Goal: Communication & Community: Answer question/provide support

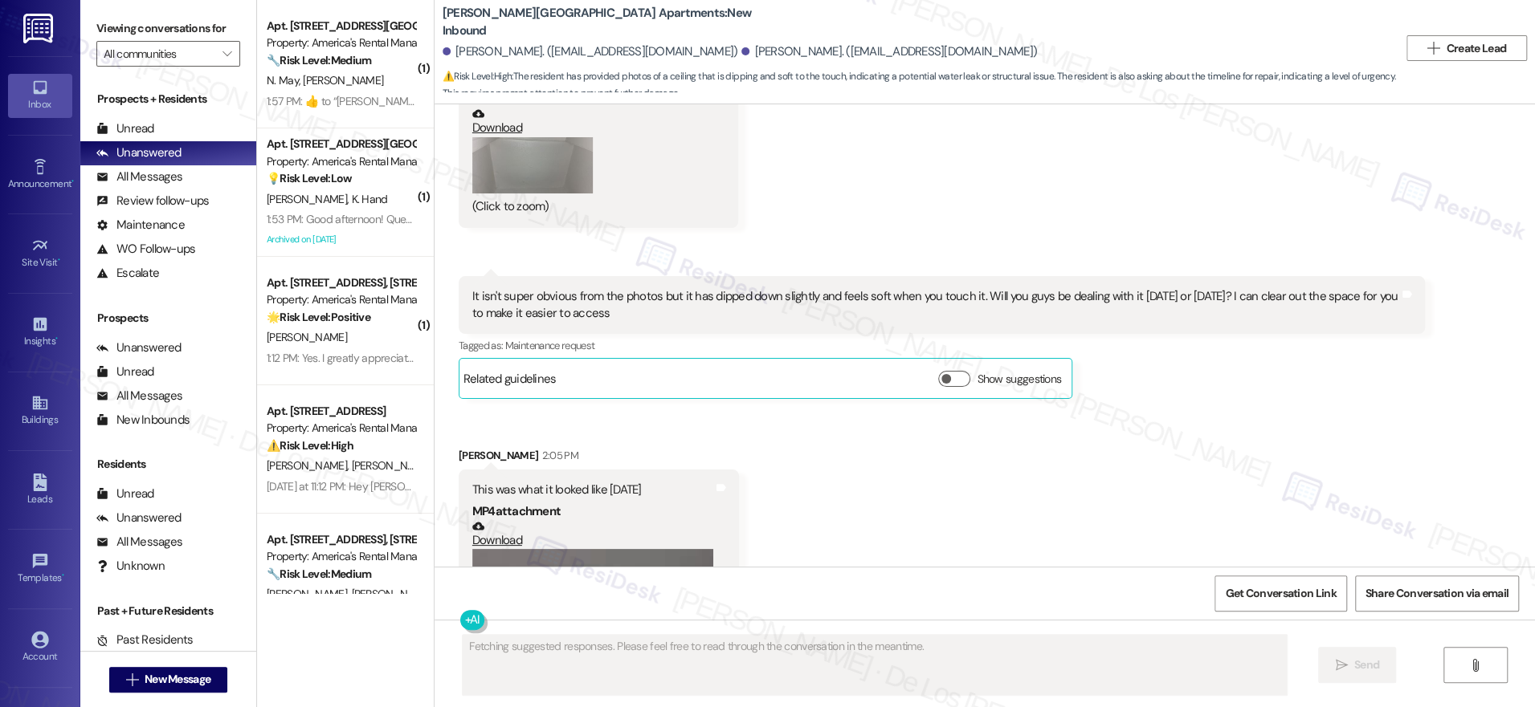
scroll to position [3639, 0]
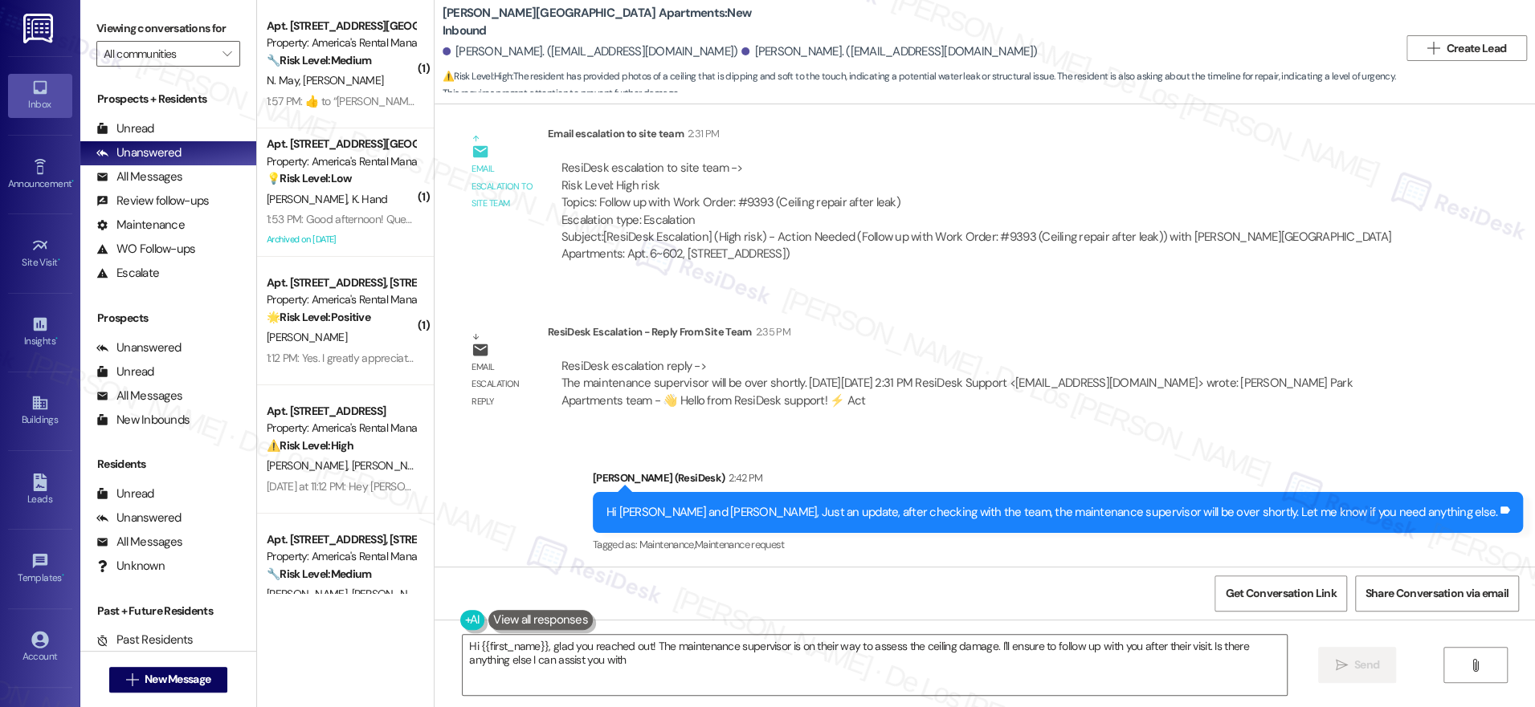
type textarea "Hi {{first_name}}, glad you reached out! The maintenance supervisor is on their…"
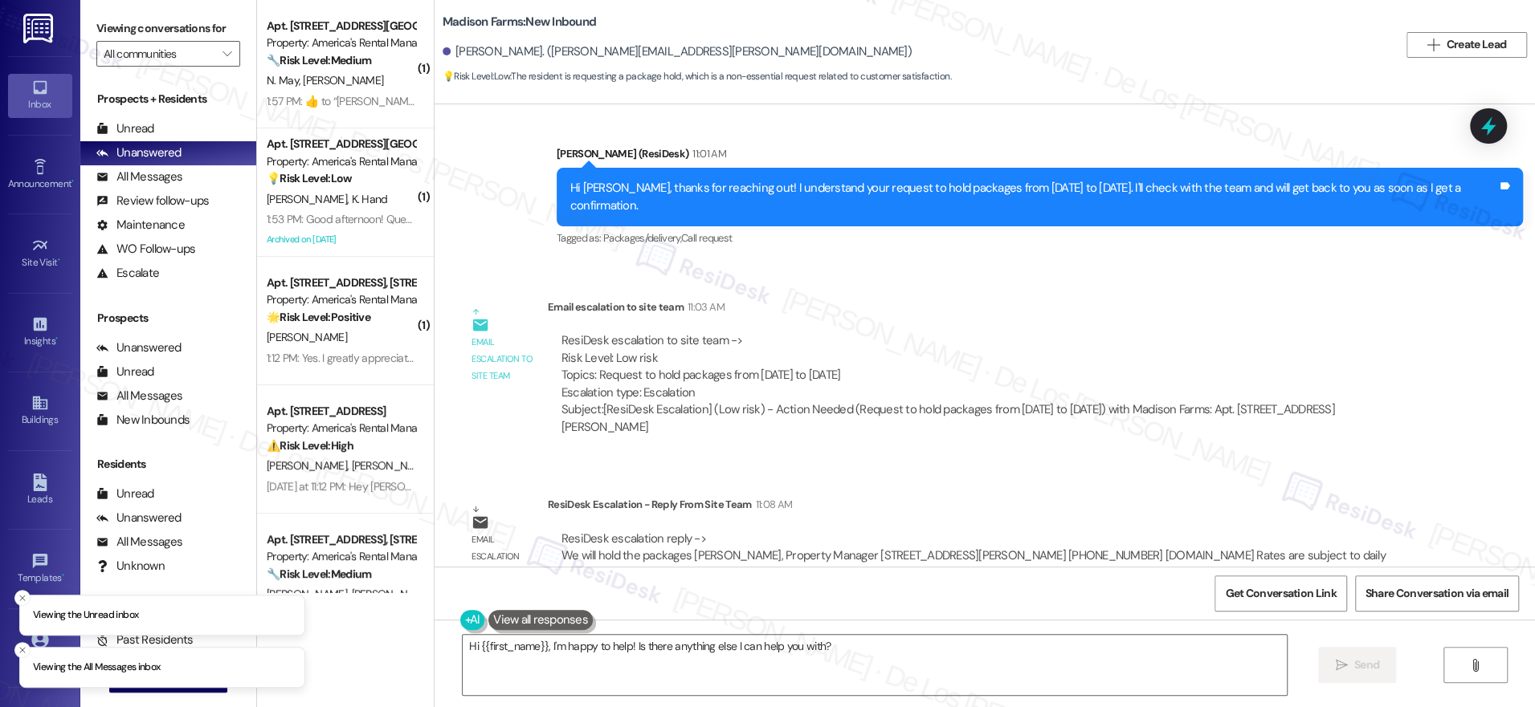
scroll to position [2883, 0]
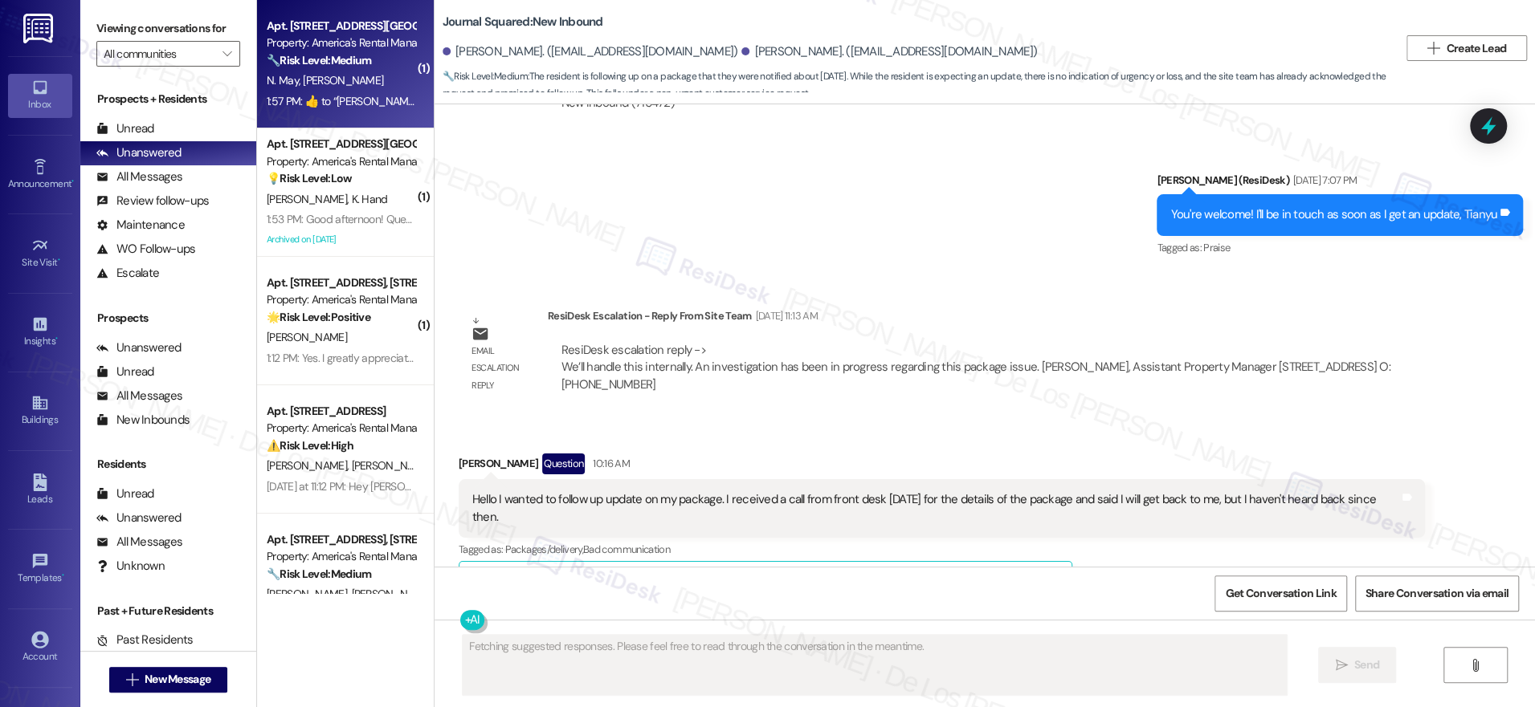
scroll to position [19545, 0]
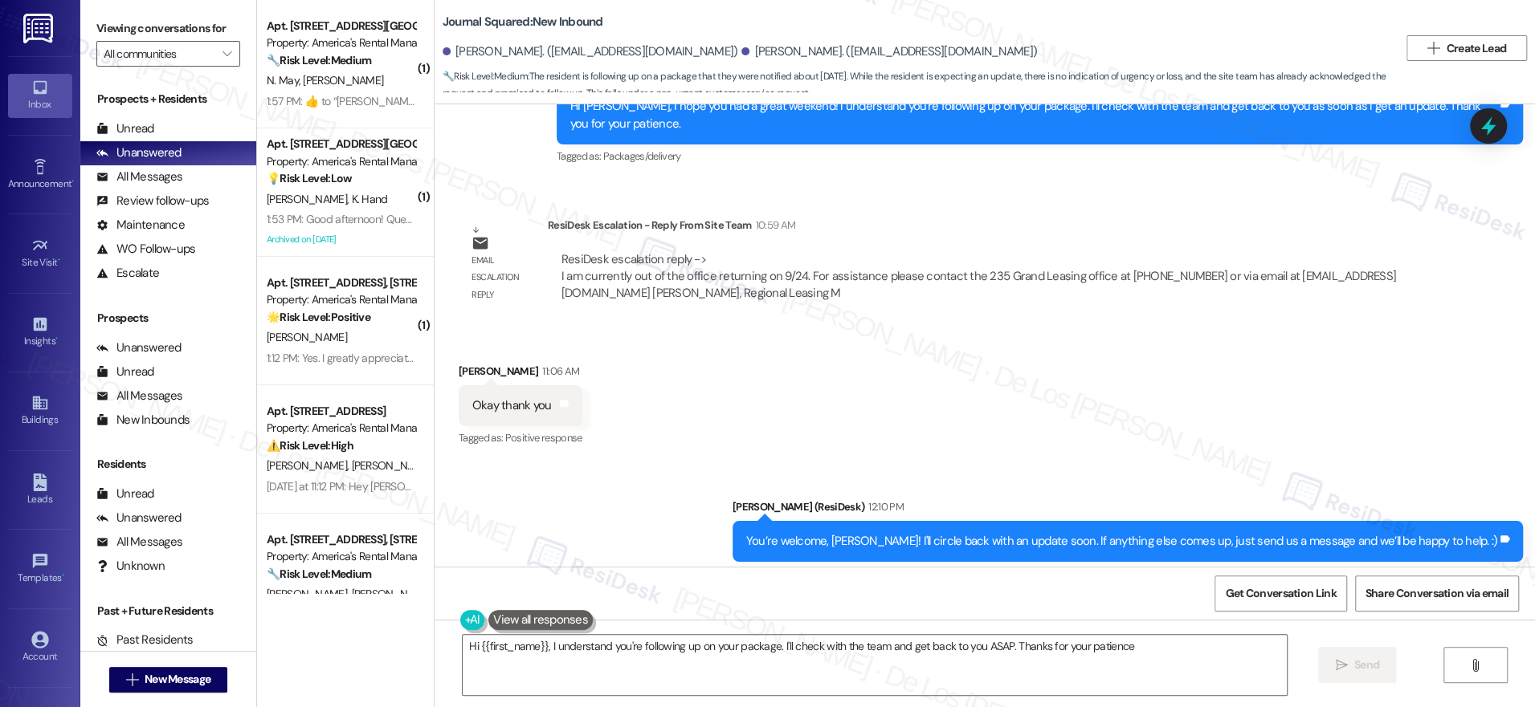
type textarea "Hi {{first_name}}, I understand you're following up on your package. I'll check…"
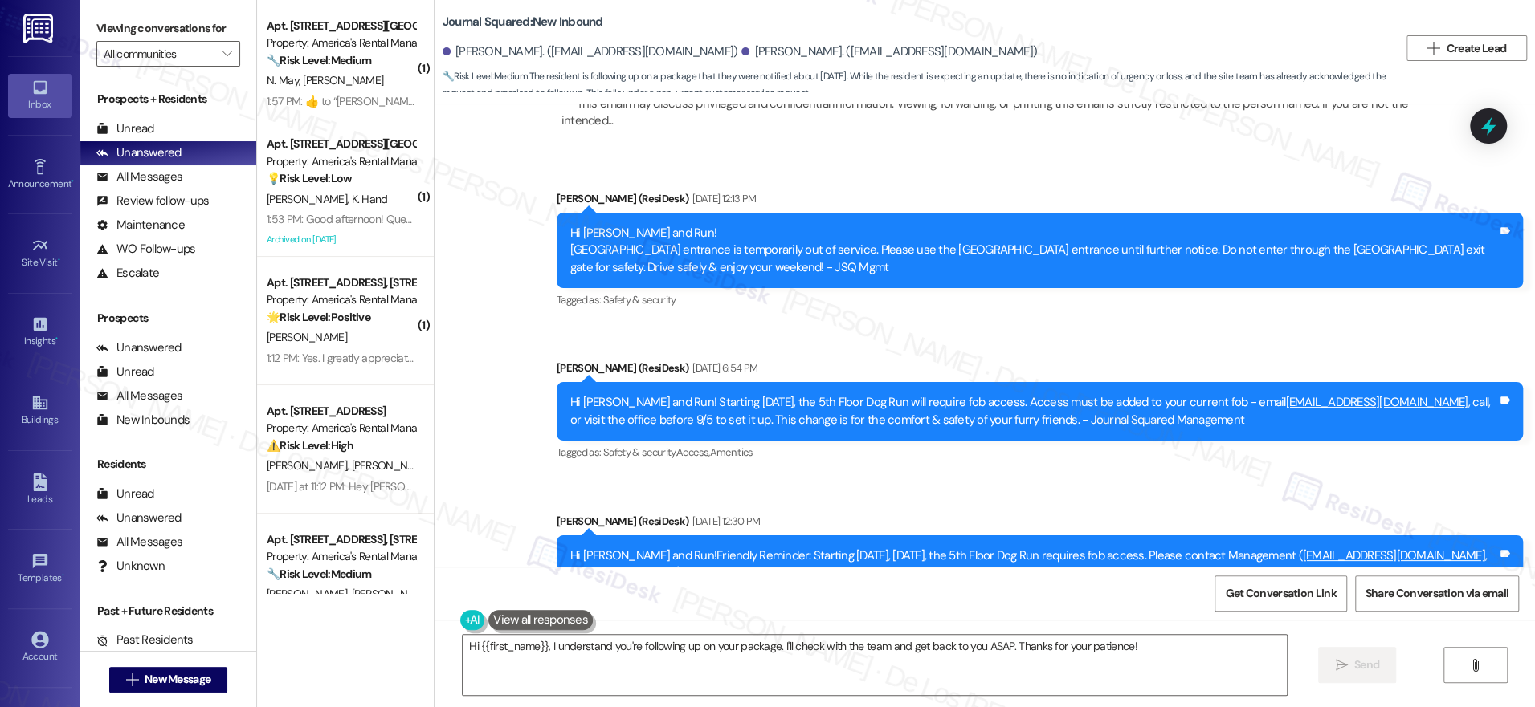
scroll to position [16571, 0]
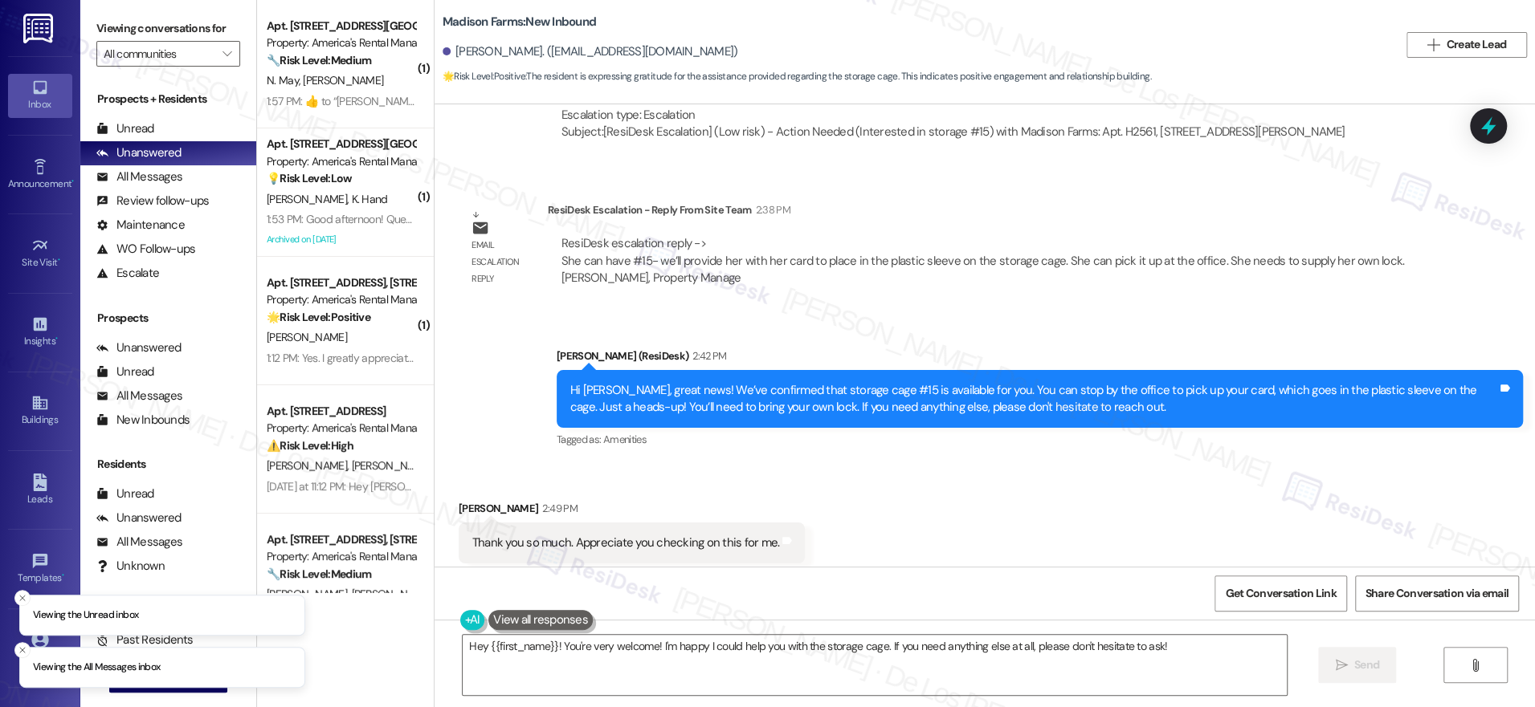
scroll to position [3903, 0]
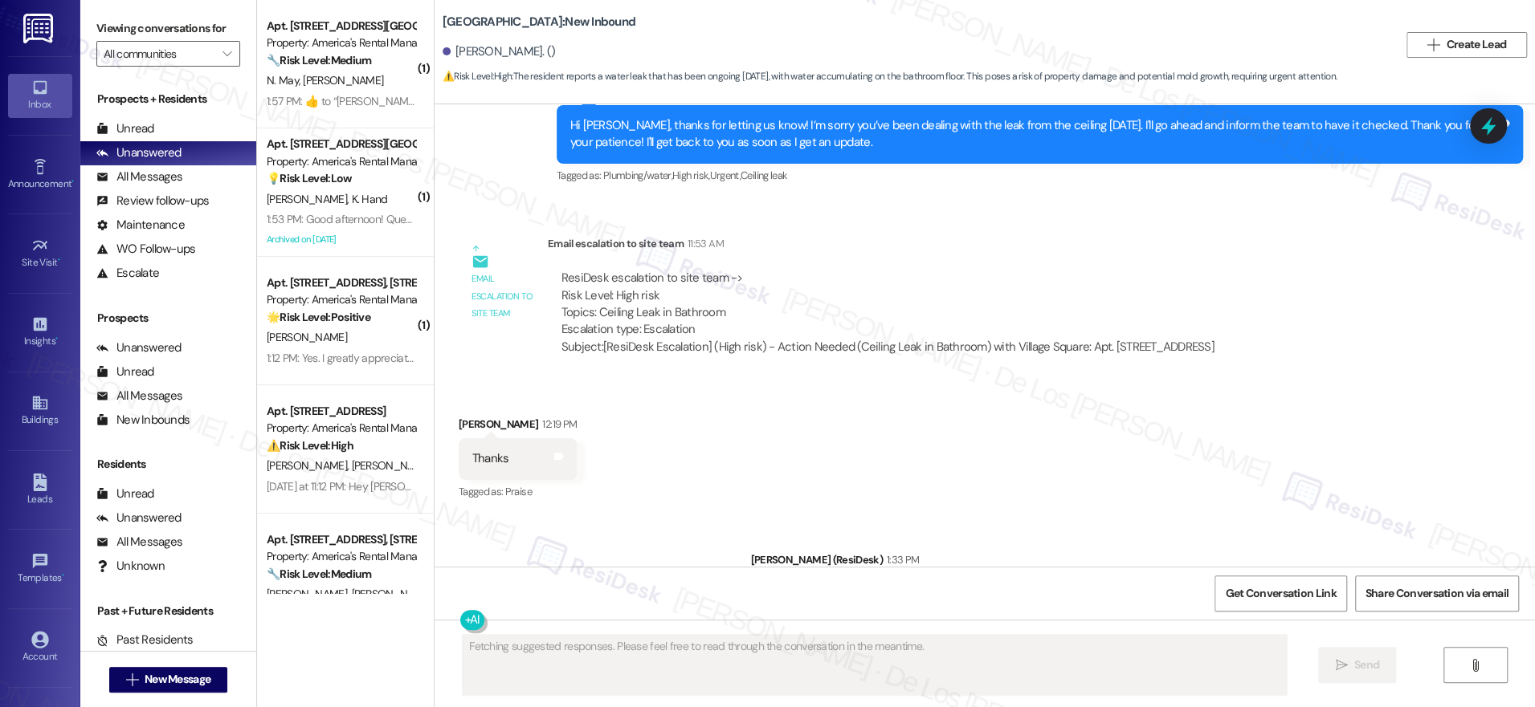
scroll to position [43415, 0]
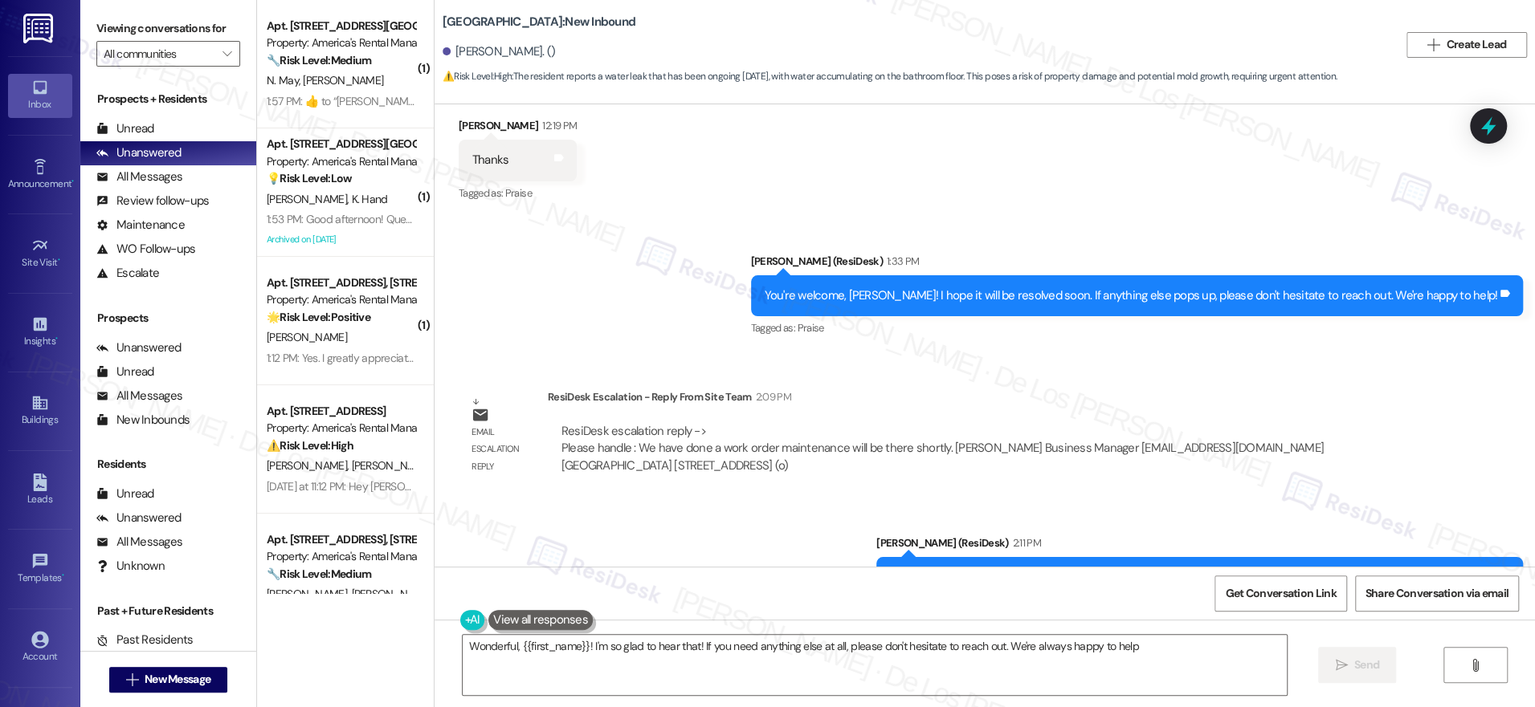
type textarea "Wonderful, {{first_name}}! I'm so glad to hear that! If you need anything else …"
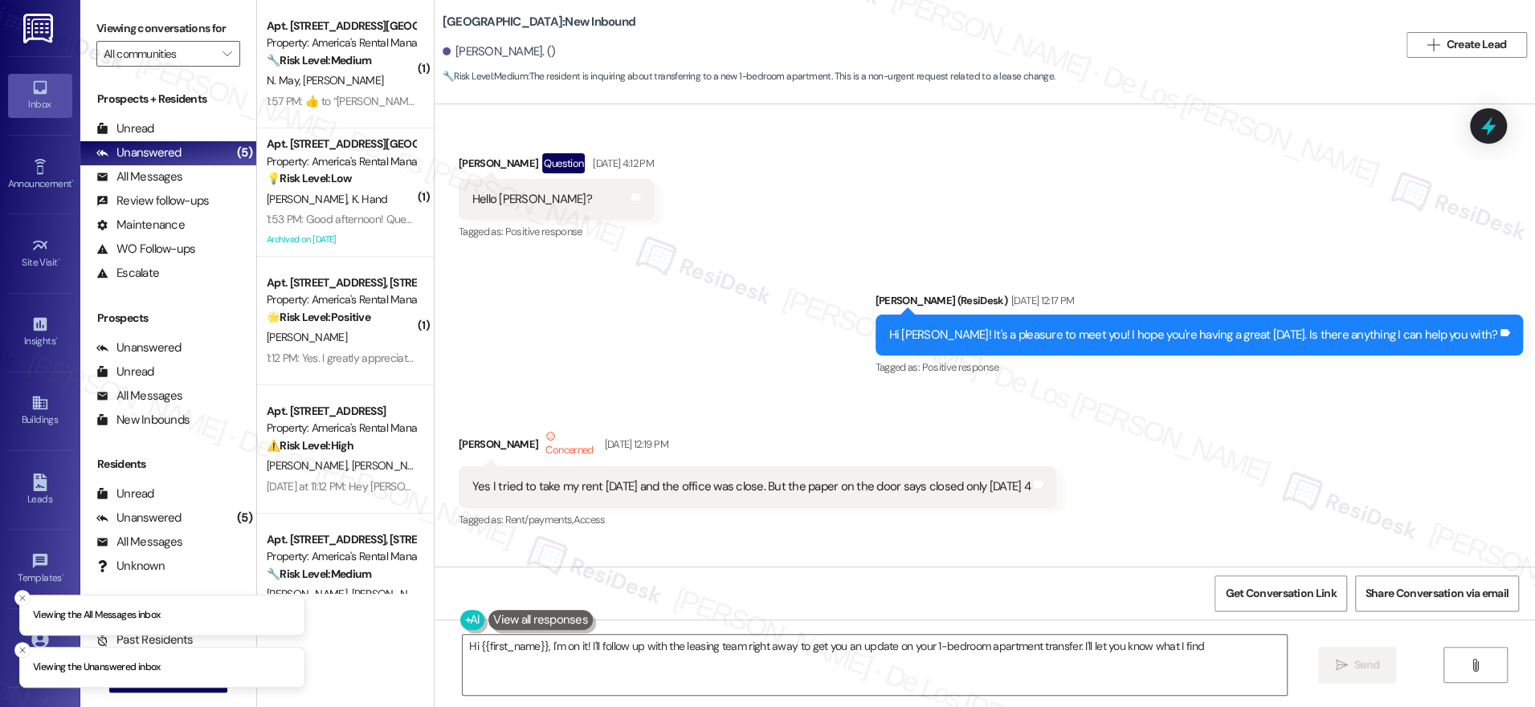
scroll to position [12506, 0]
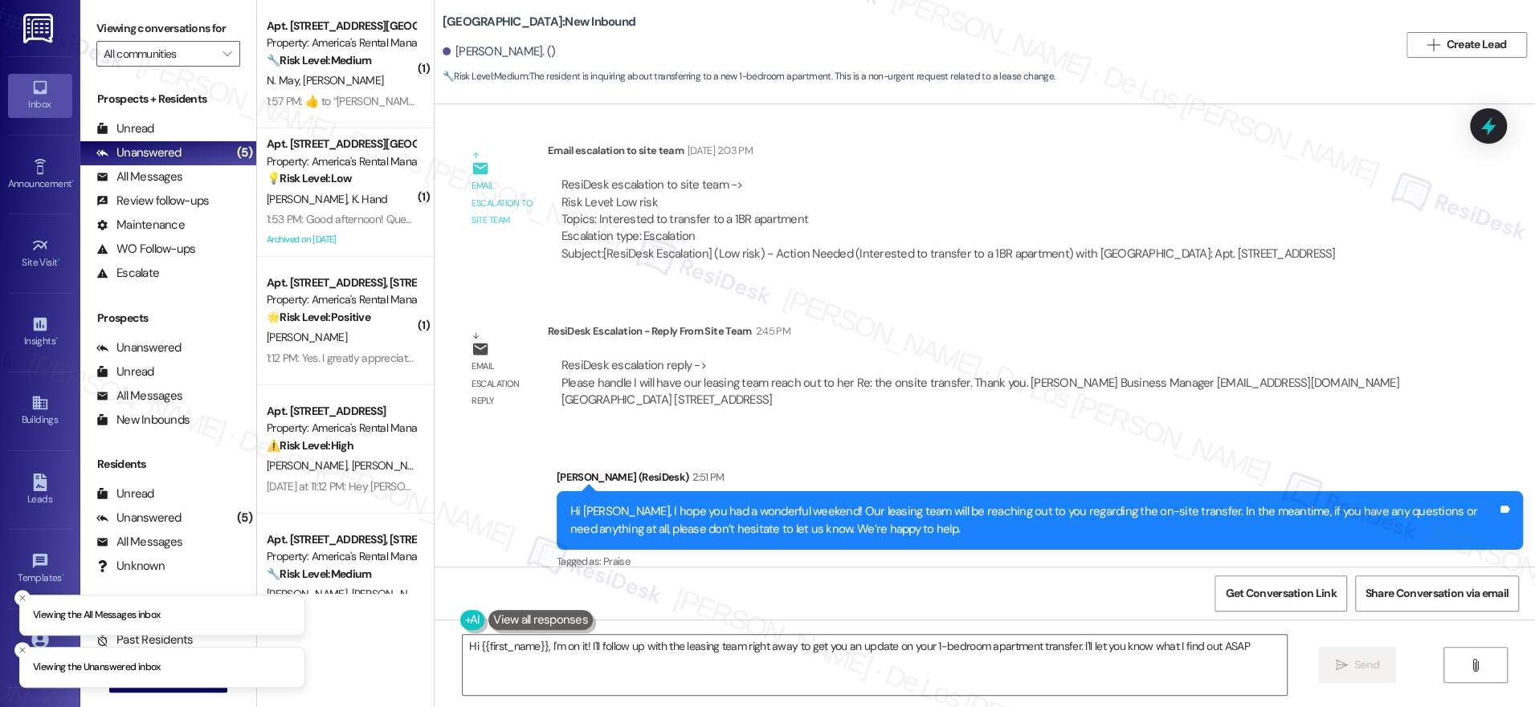
type textarea "Hi {{first_name}}, I'm on it! I'll follow up with the leasing team right away t…"
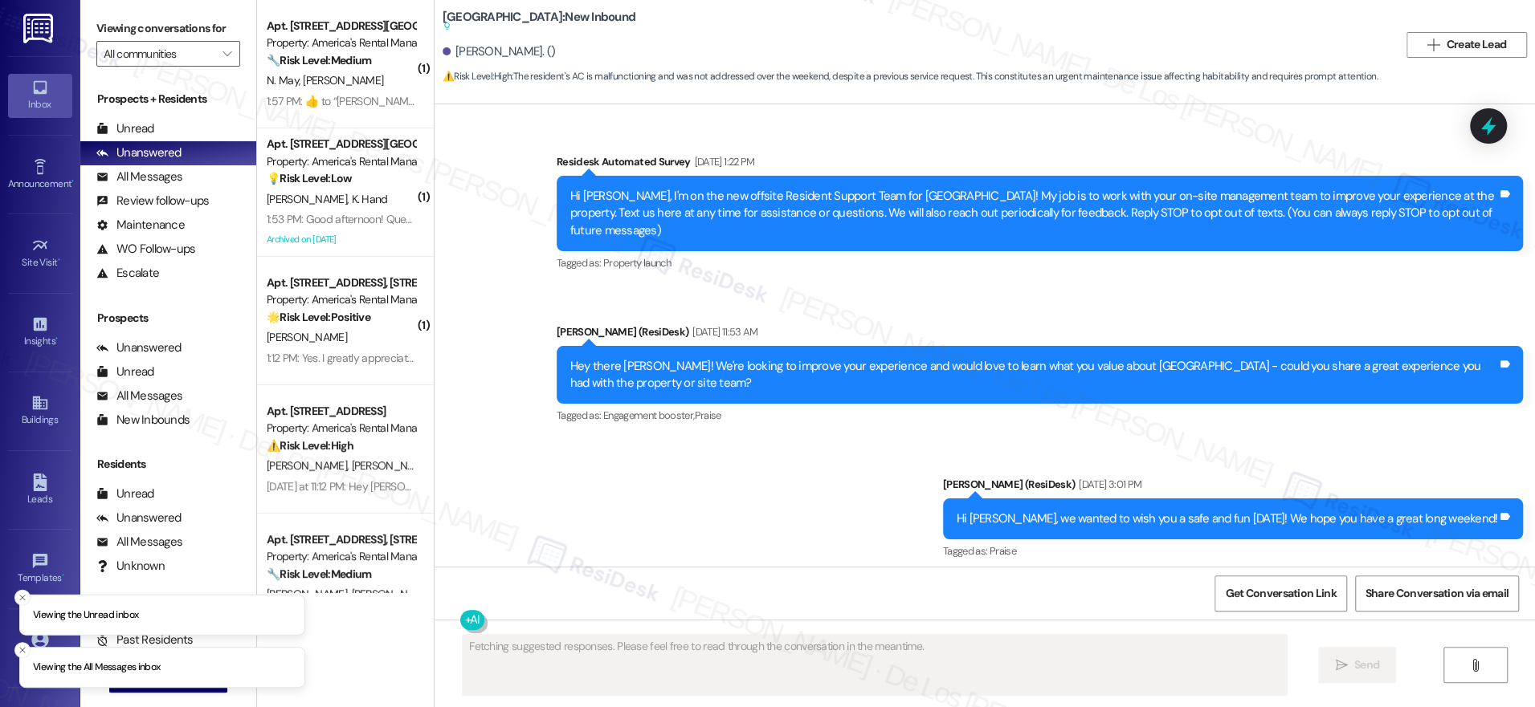
scroll to position [16073, 0]
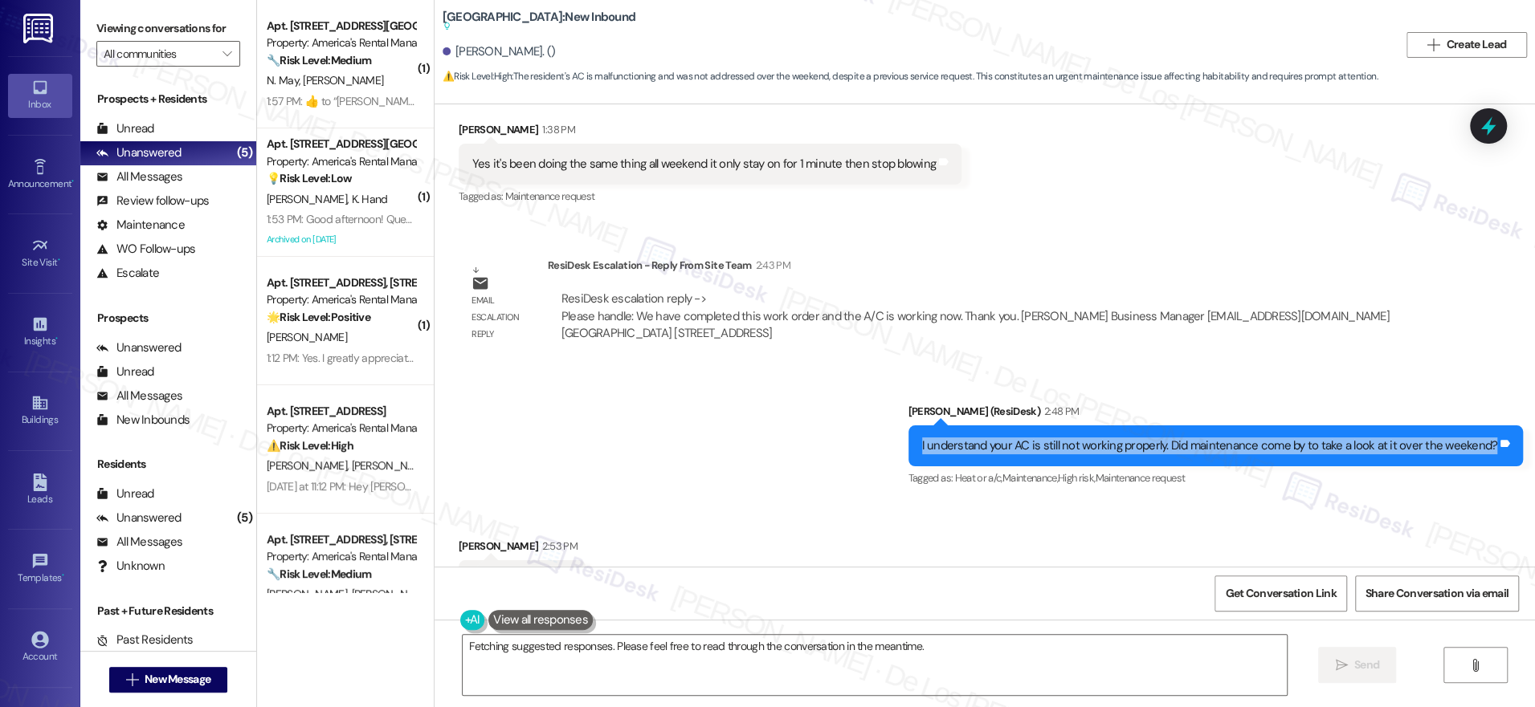
drag, startPoint x: 927, startPoint y: 374, endPoint x: 1222, endPoint y: 389, distance: 295.1
click at [1222, 426] on div "I understand your AC is still not working properly. Did maintenance come by to …" at bounding box center [1215, 446] width 615 height 41
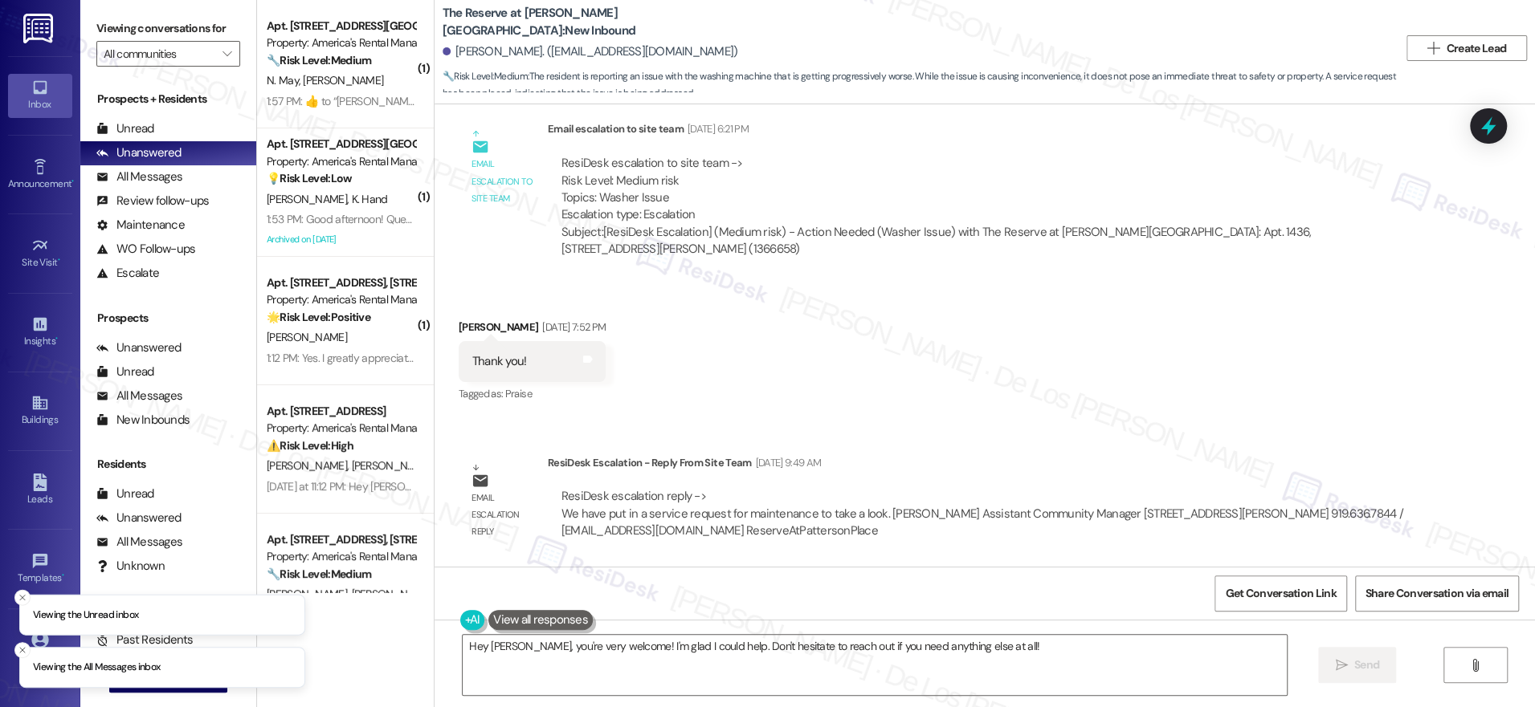
scroll to position [2425, 0]
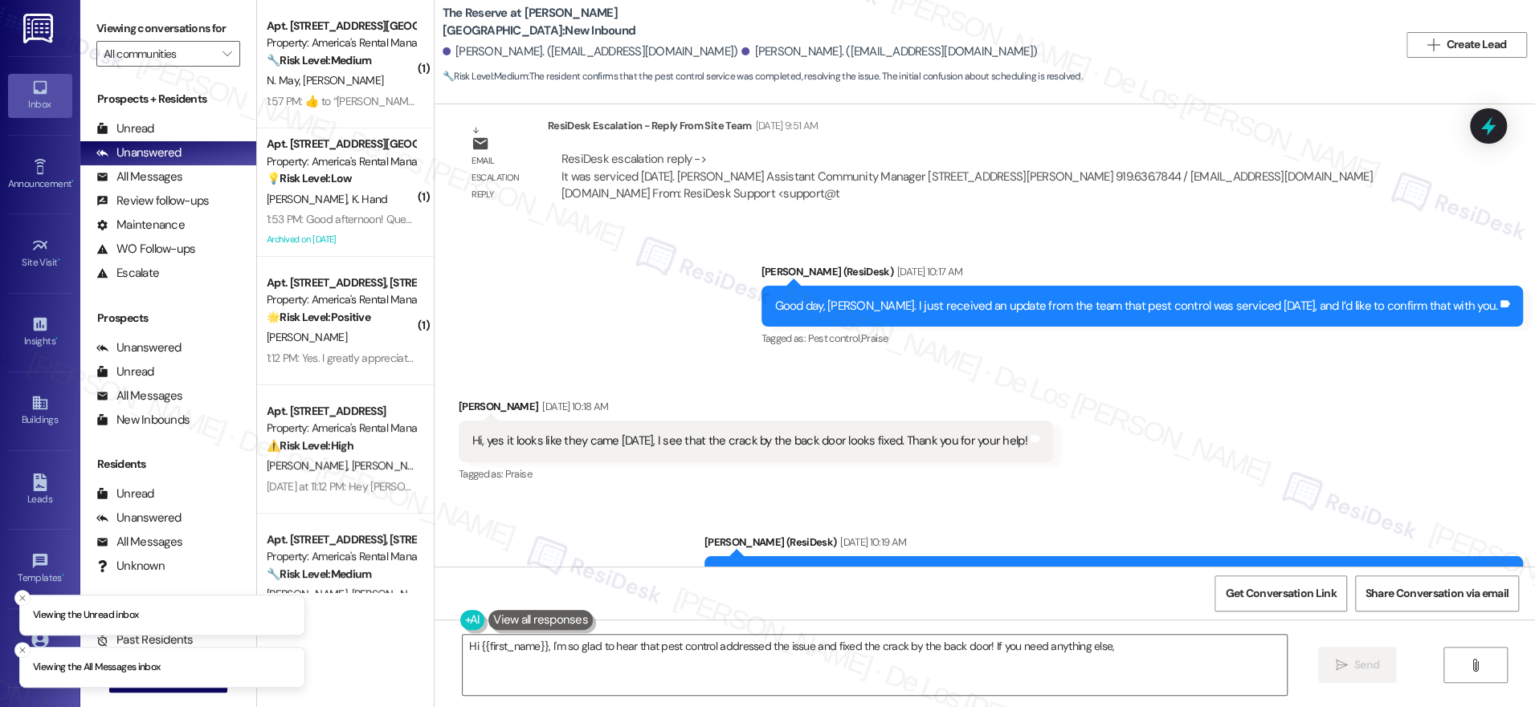
scroll to position [6209, 0]
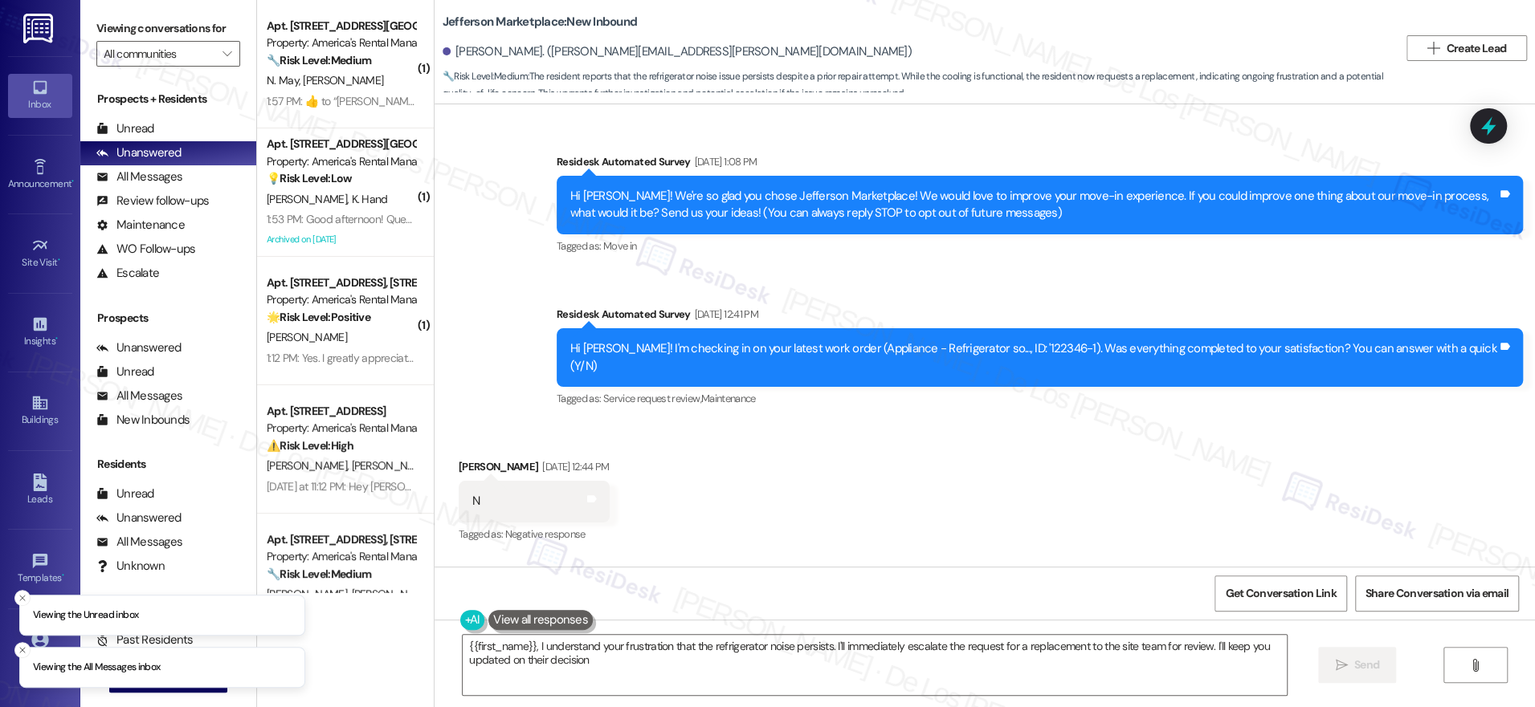
type textarea "{{first_name}}, I understand your frustration that the refrigerator noise persi…"
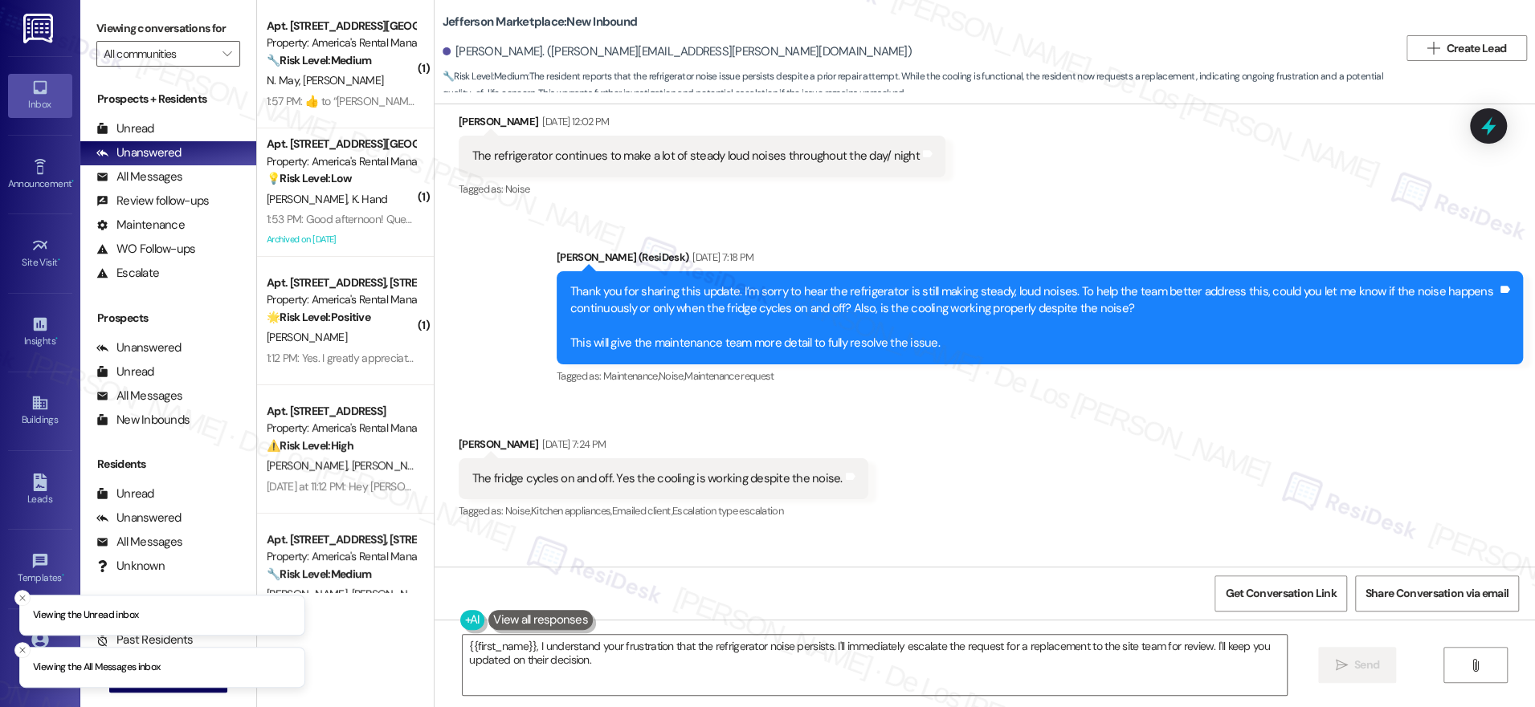
scroll to position [1015, 0]
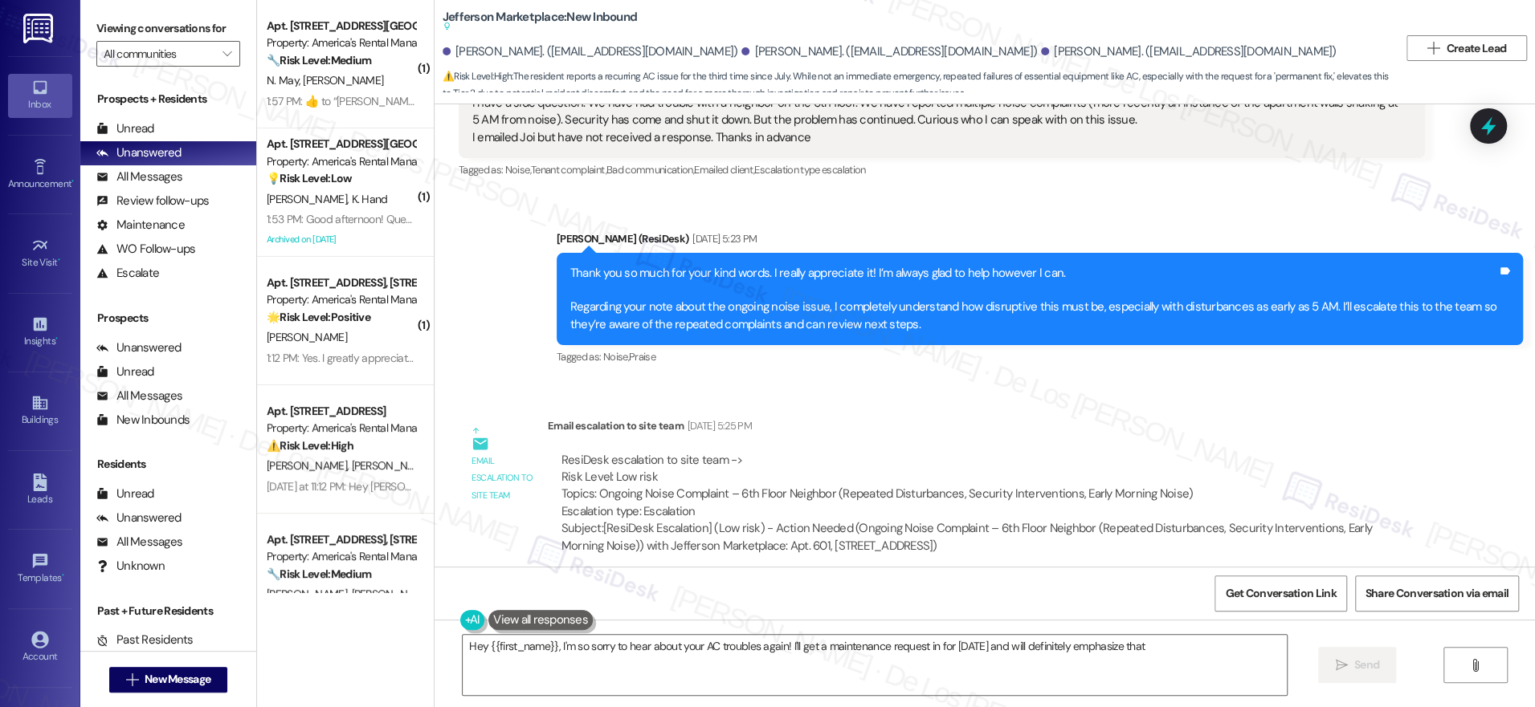
scroll to position [6133, 0]
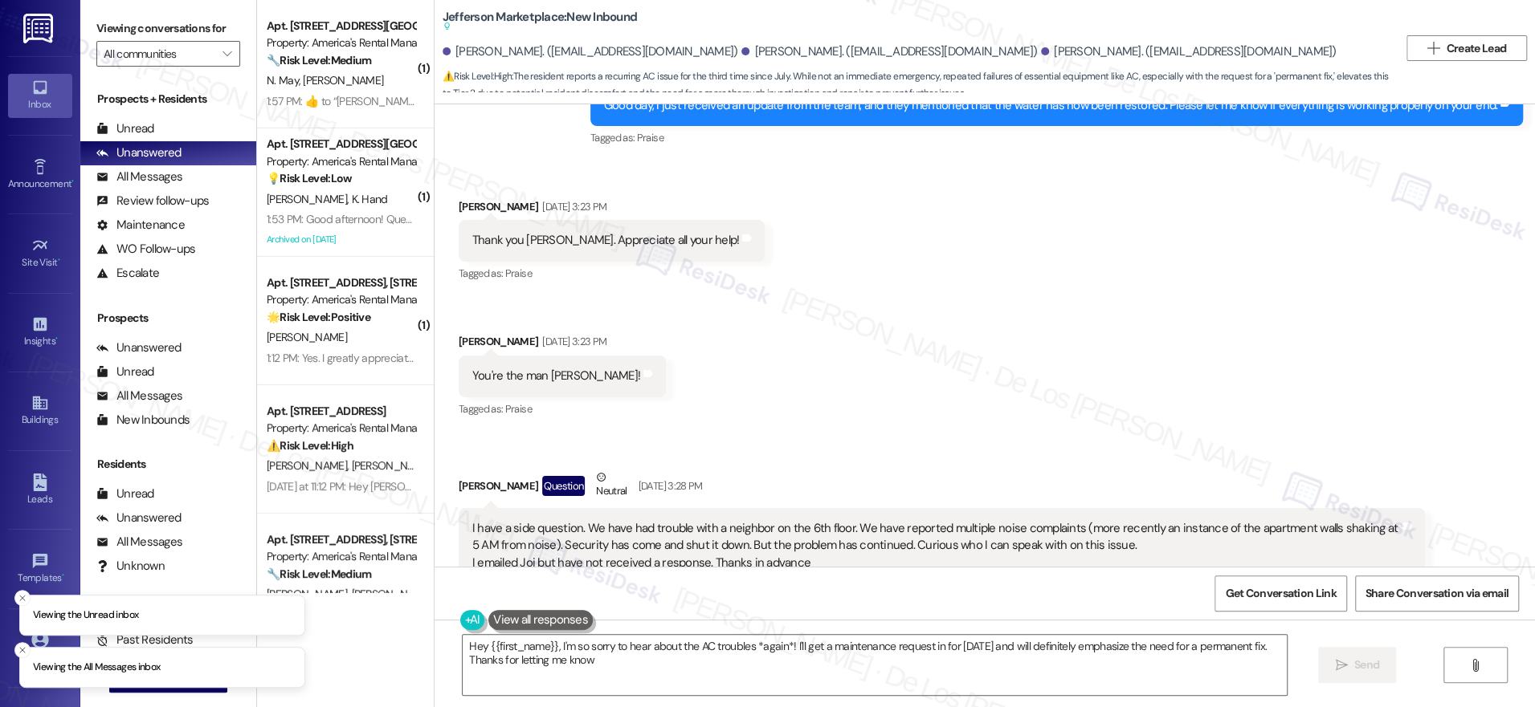
type textarea "Hey {{first_name}}, I'm so sorry to hear about the AC troubles *again*! I'll ge…"
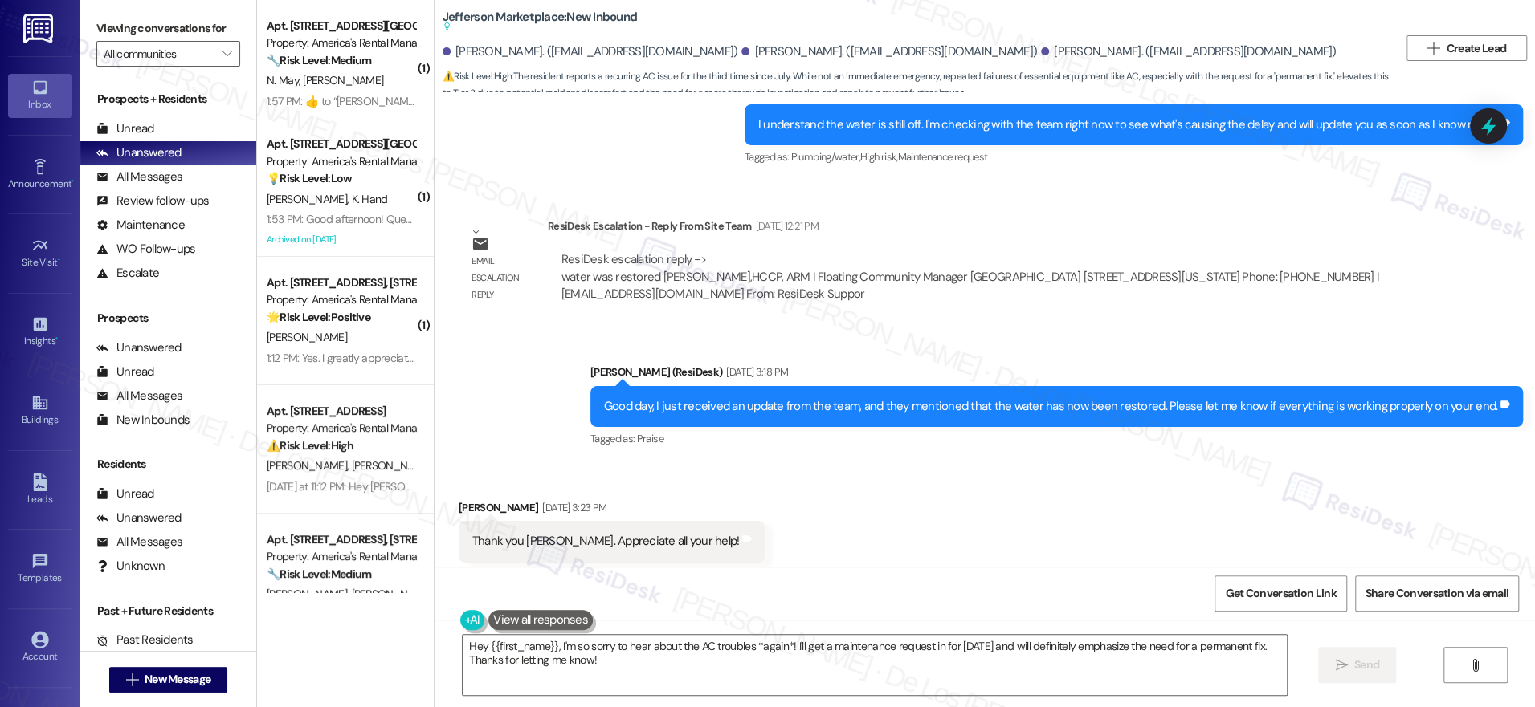
scroll to position [5469, 0]
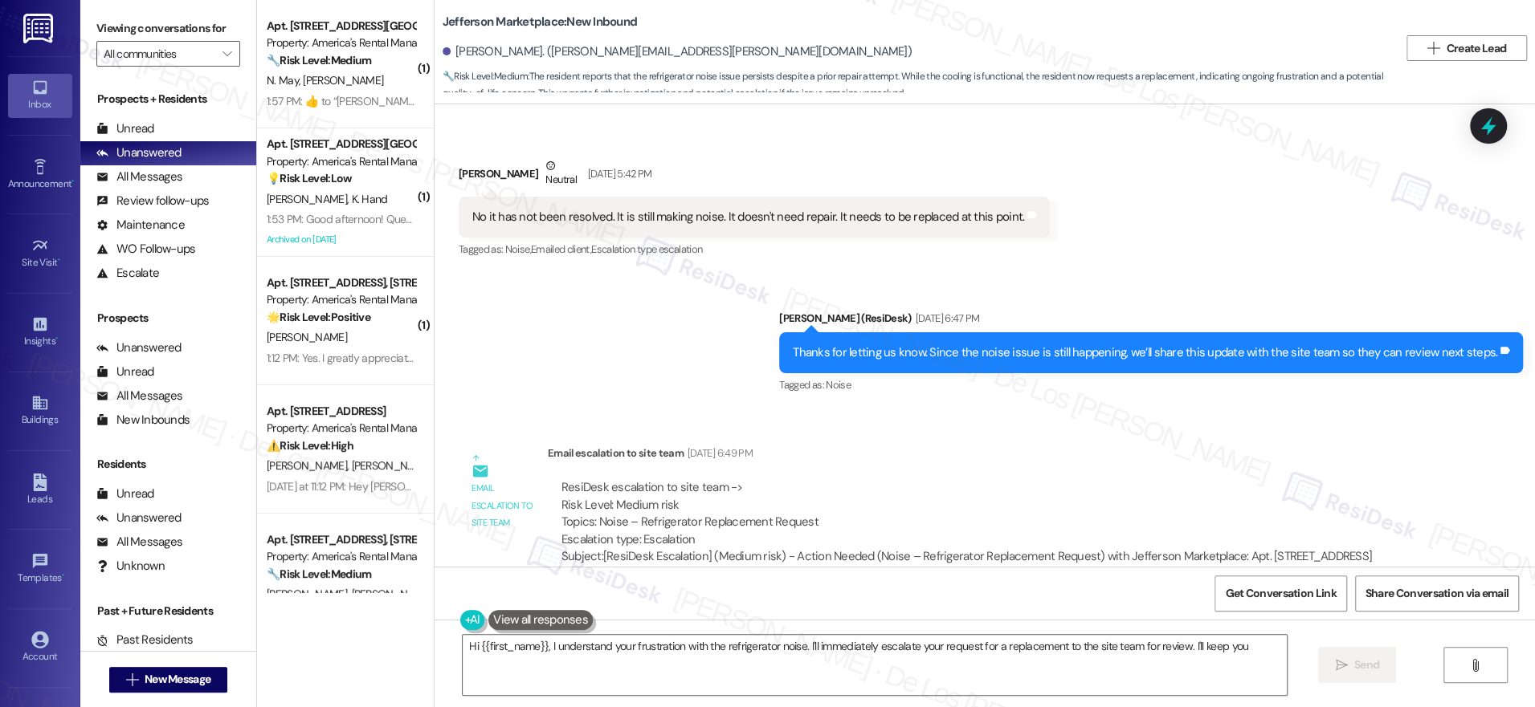
scroll to position [1704, 0]
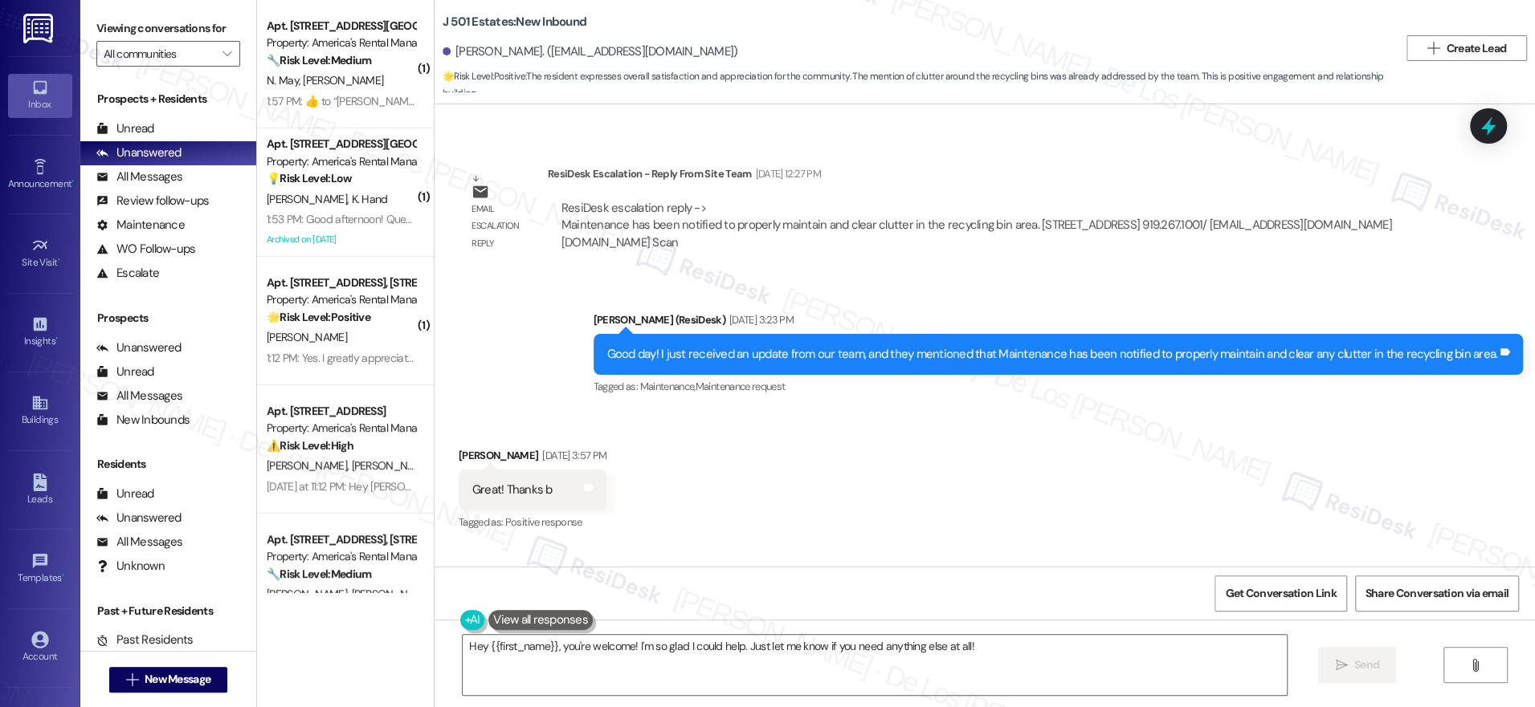
scroll to position [1801, 0]
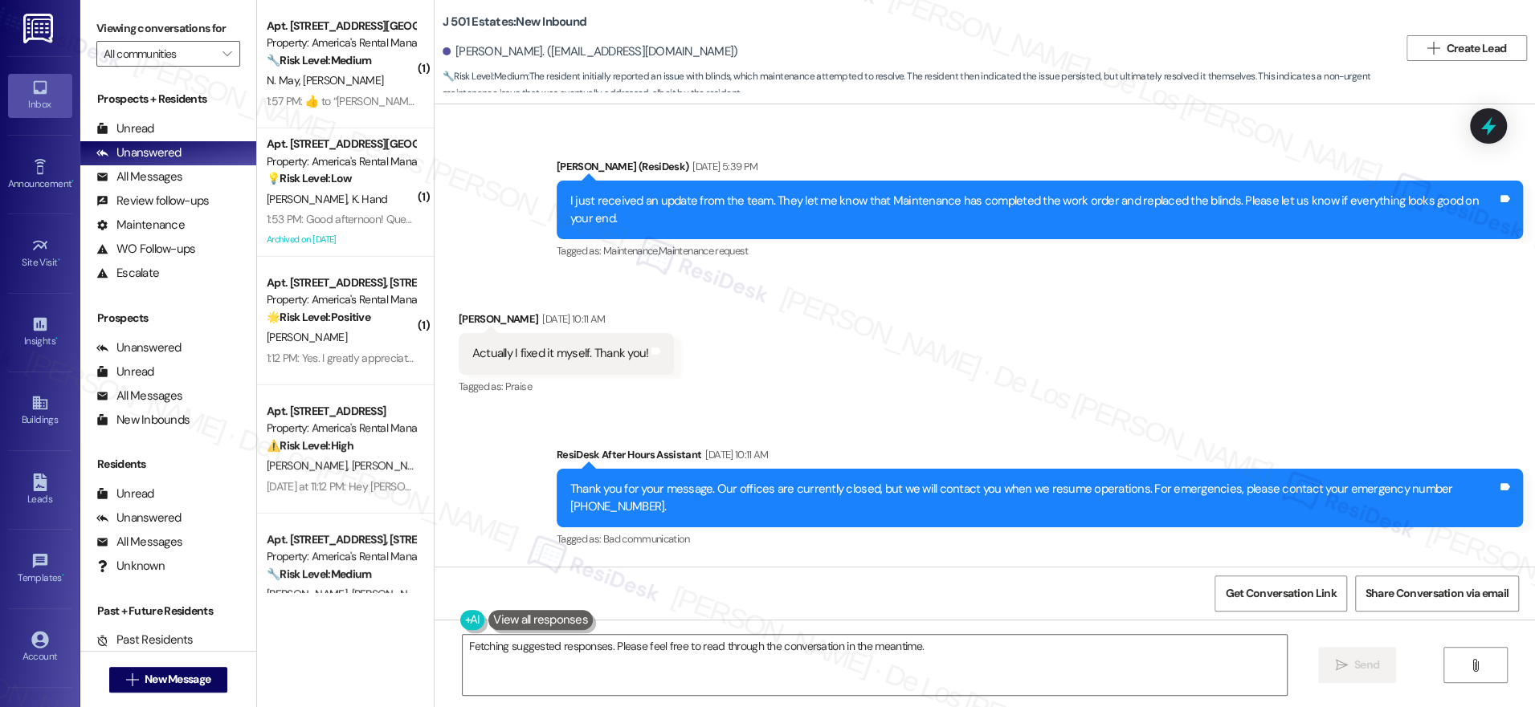
scroll to position [2448, 0]
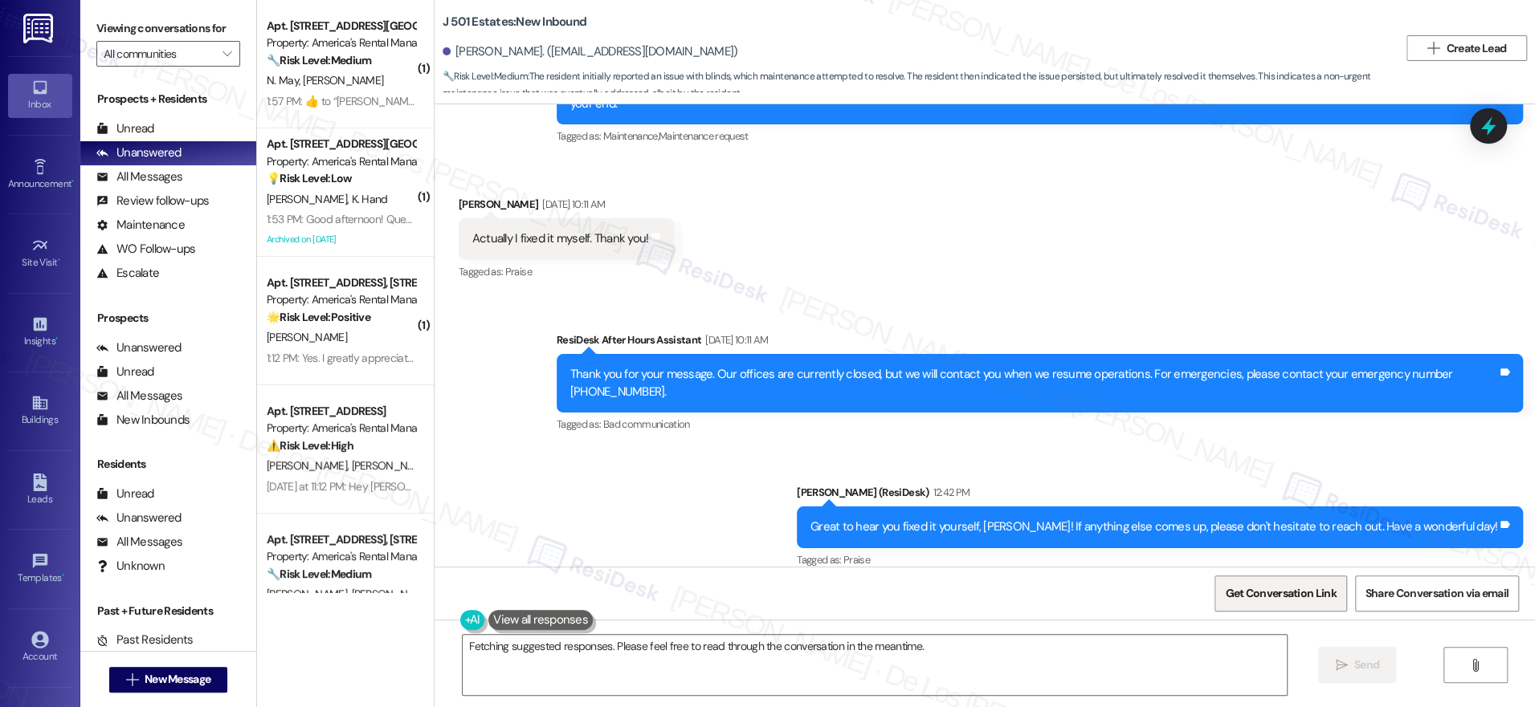
click at [1315, 593] on span "Get Conversation Link" at bounding box center [1280, 593] width 111 height 17
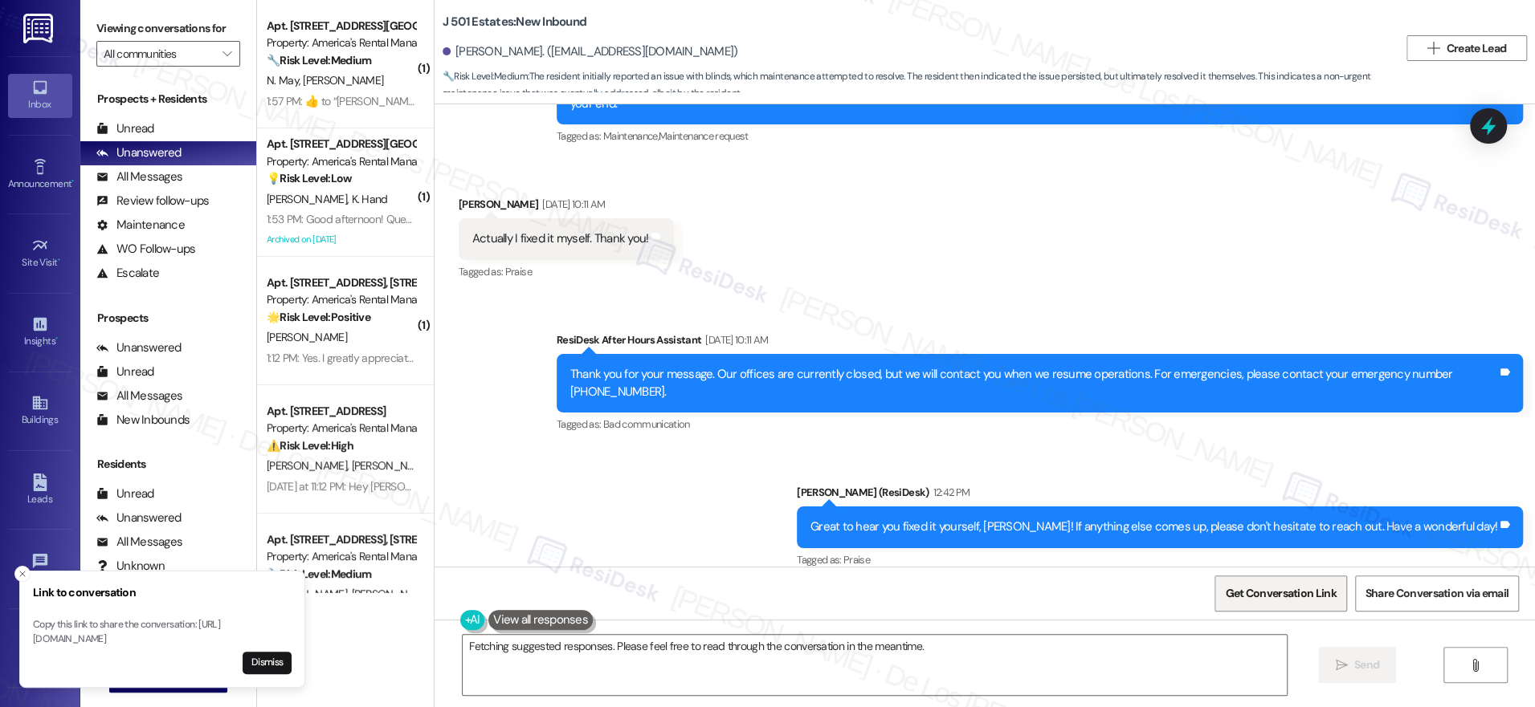
click at [1315, 593] on span "Get Conversation Link" at bounding box center [1280, 593] width 111 height 17
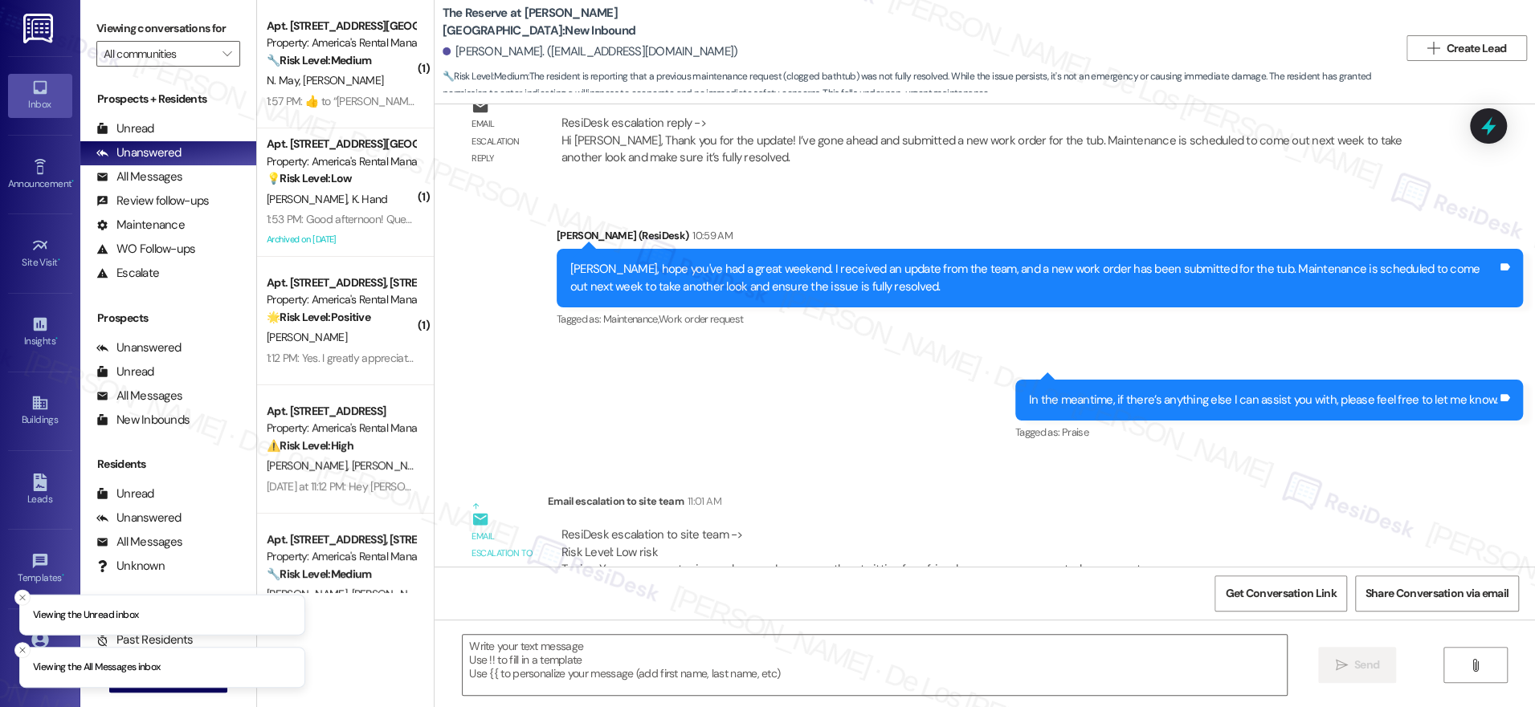
scroll to position [971, 0]
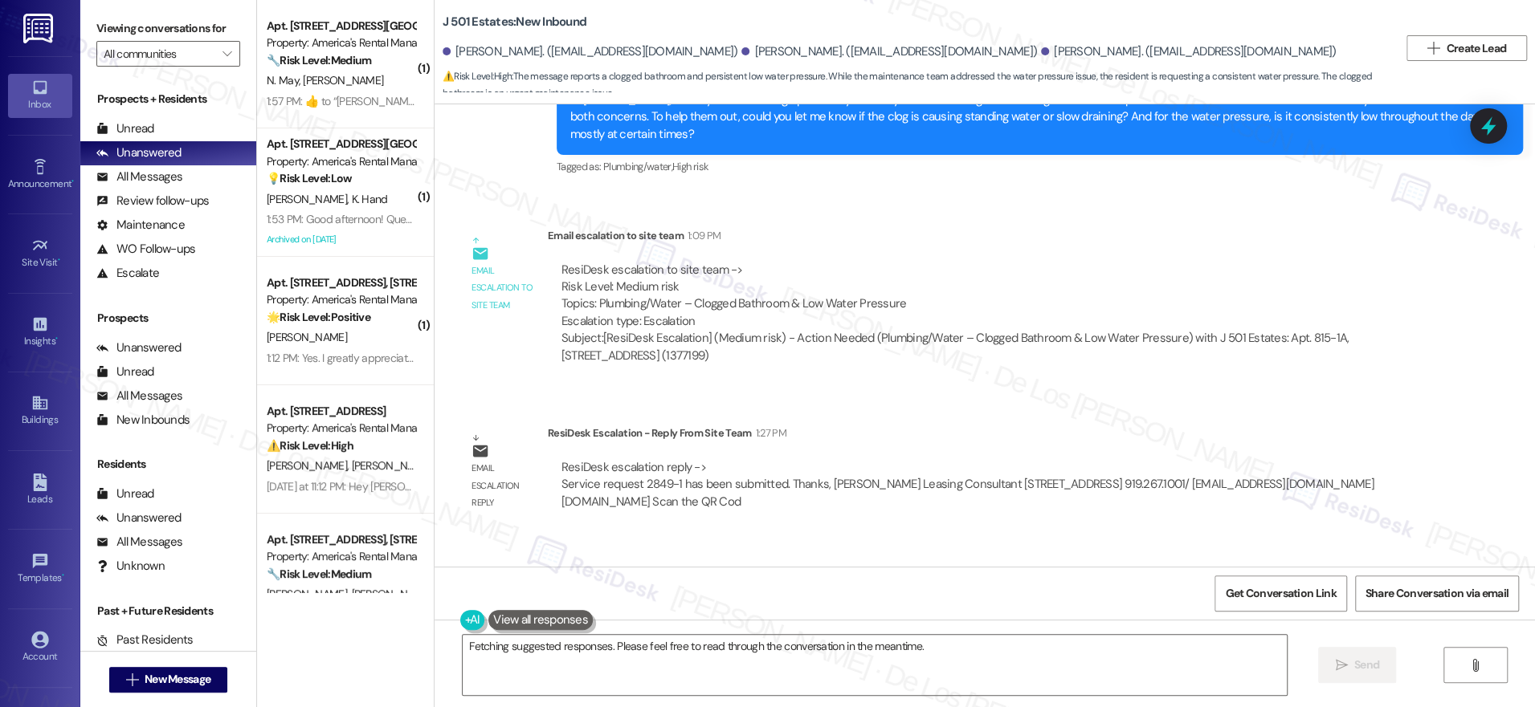
scroll to position [2959, 0]
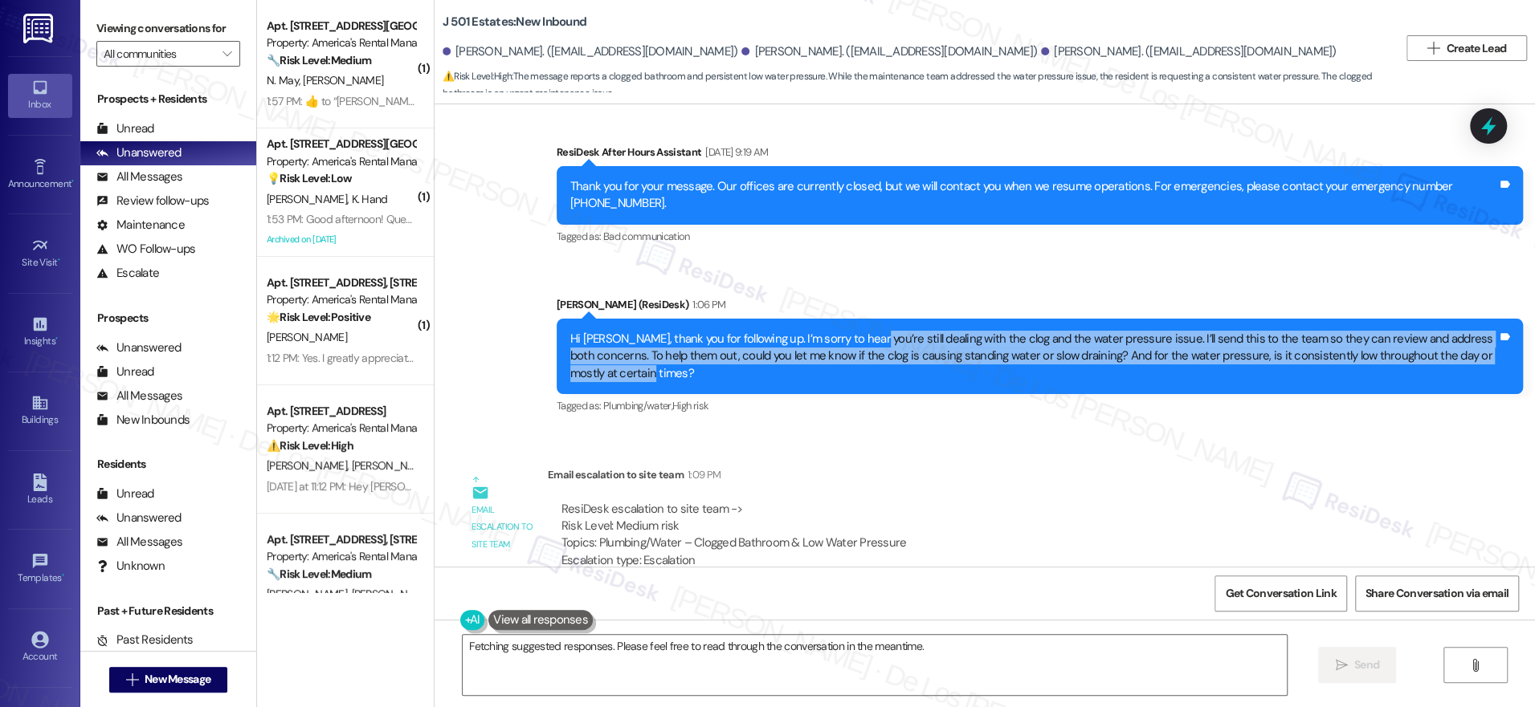
drag, startPoint x: 849, startPoint y: 264, endPoint x: 962, endPoint y: 305, distance: 120.4
click at [962, 331] on div "Hi Sajaad, thank you for following up. I’m sorry to hear you’re still dealing w…" at bounding box center [1033, 356] width 927 height 51
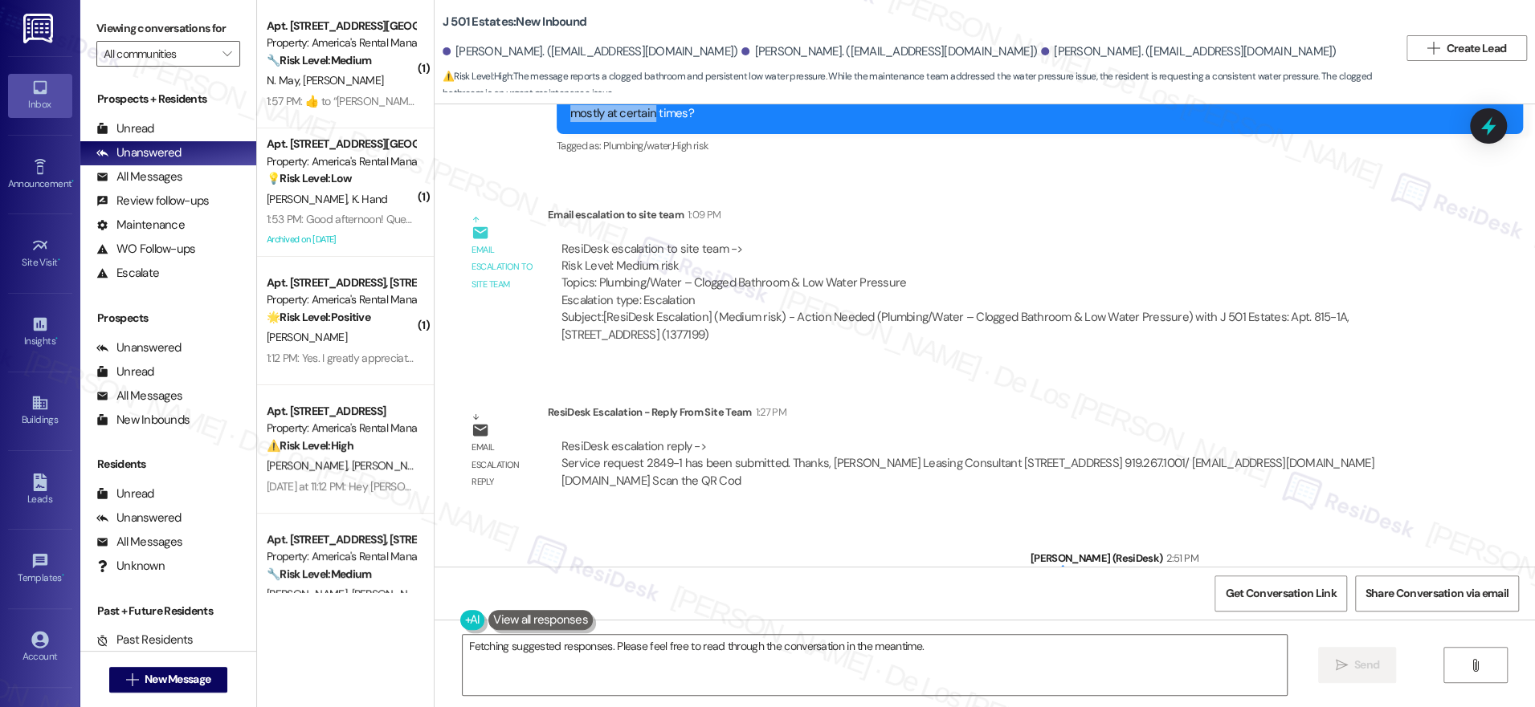
scroll to position [3234, 0]
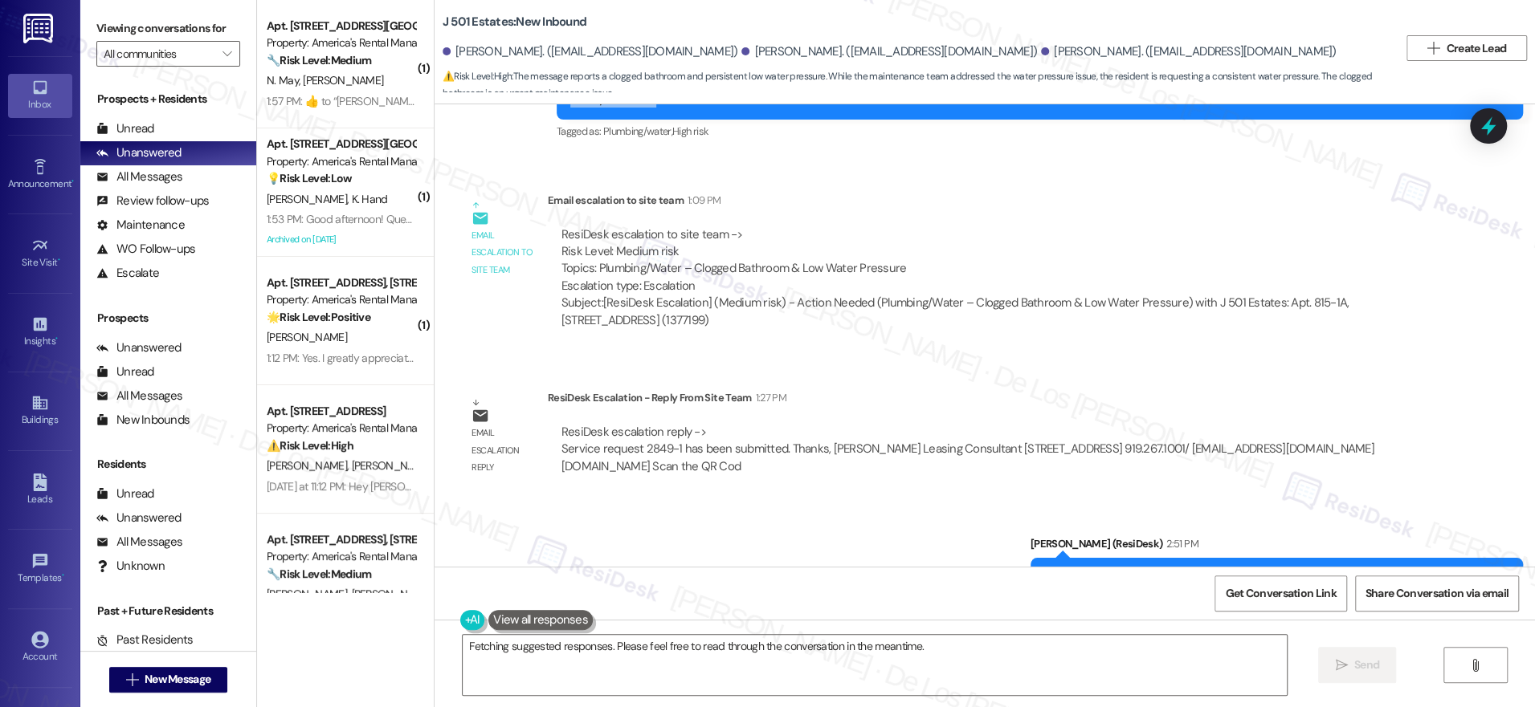
drag, startPoint x: 797, startPoint y: 234, endPoint x: 948, endPoint y: 248, distance: 151.7
click at [948, 295] on div "Subject: [ResiDesk Escalation] (Medium risk) - Action Needed (Plumbing/Water – …" at bounding box center [986, 312] width 850 height 35
drag, startPoint x: 1239, startPoint y: 592, endPoint x: 1229, endPoint y: 585, distance: 11.6
click at [1239, 592] on span "Get Conversation Link" at bounding box center [1280, 593] width 111 height 17
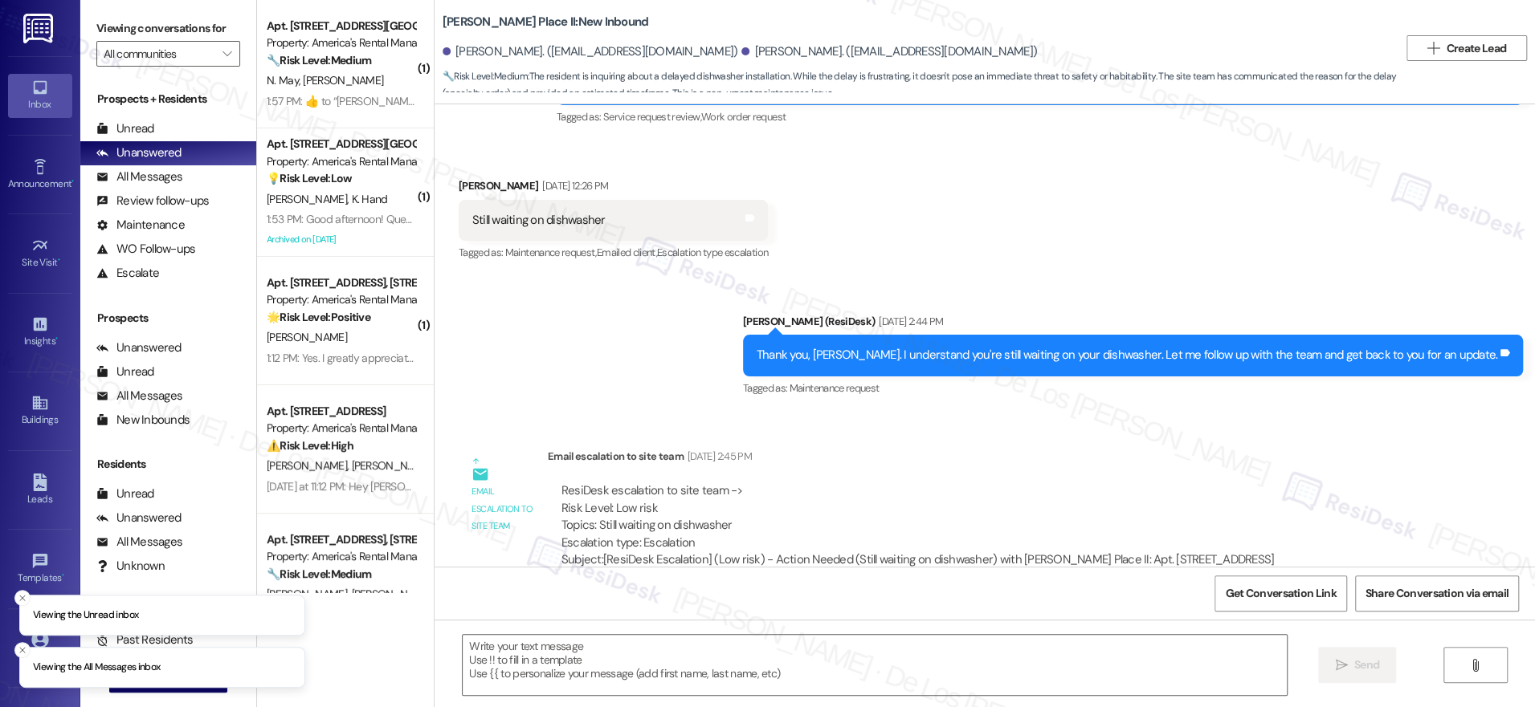
type textarea "Fetching suggested responses. Please feel free to read through the conversation…"
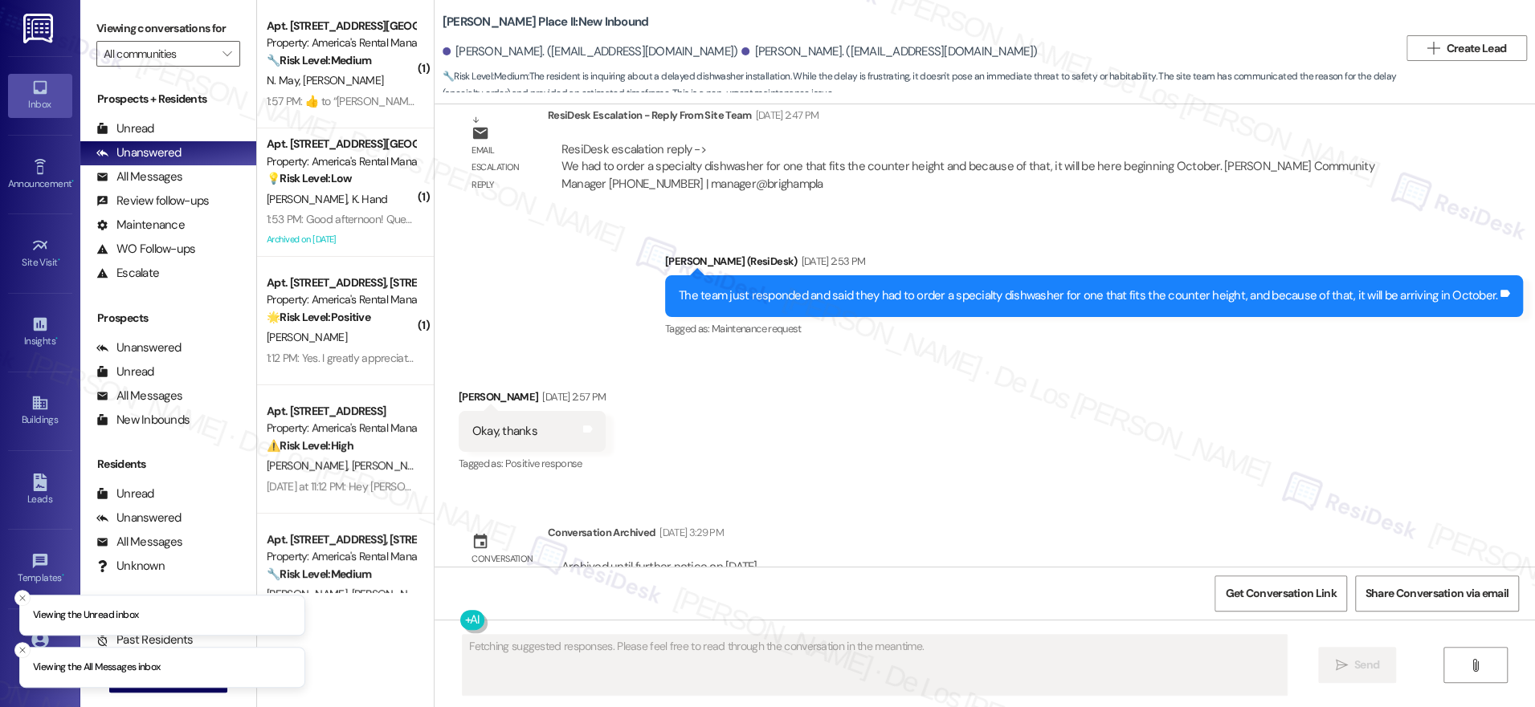
scroll to position [1109, 0]
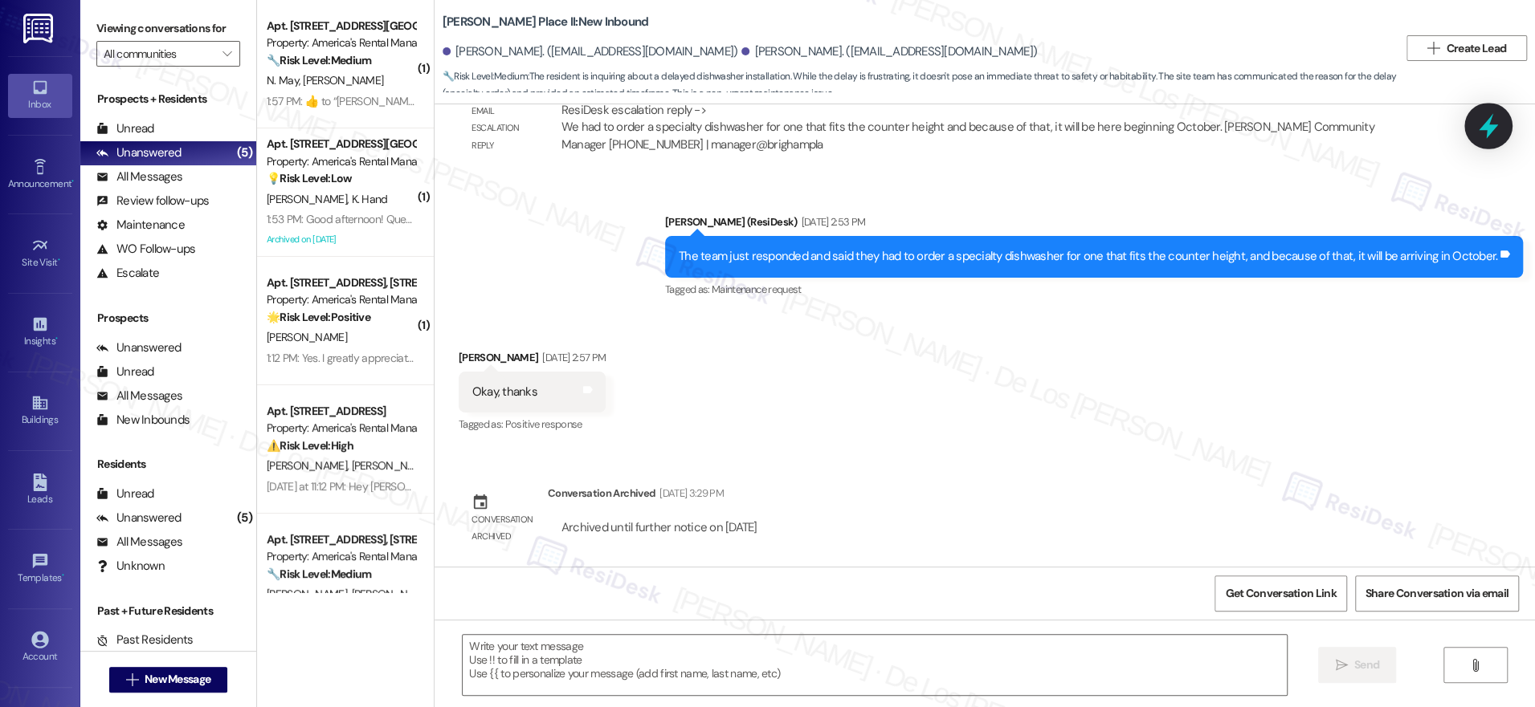
click at [1494, 128] on icon at bounding box center [1487, 126] width 19 height 25
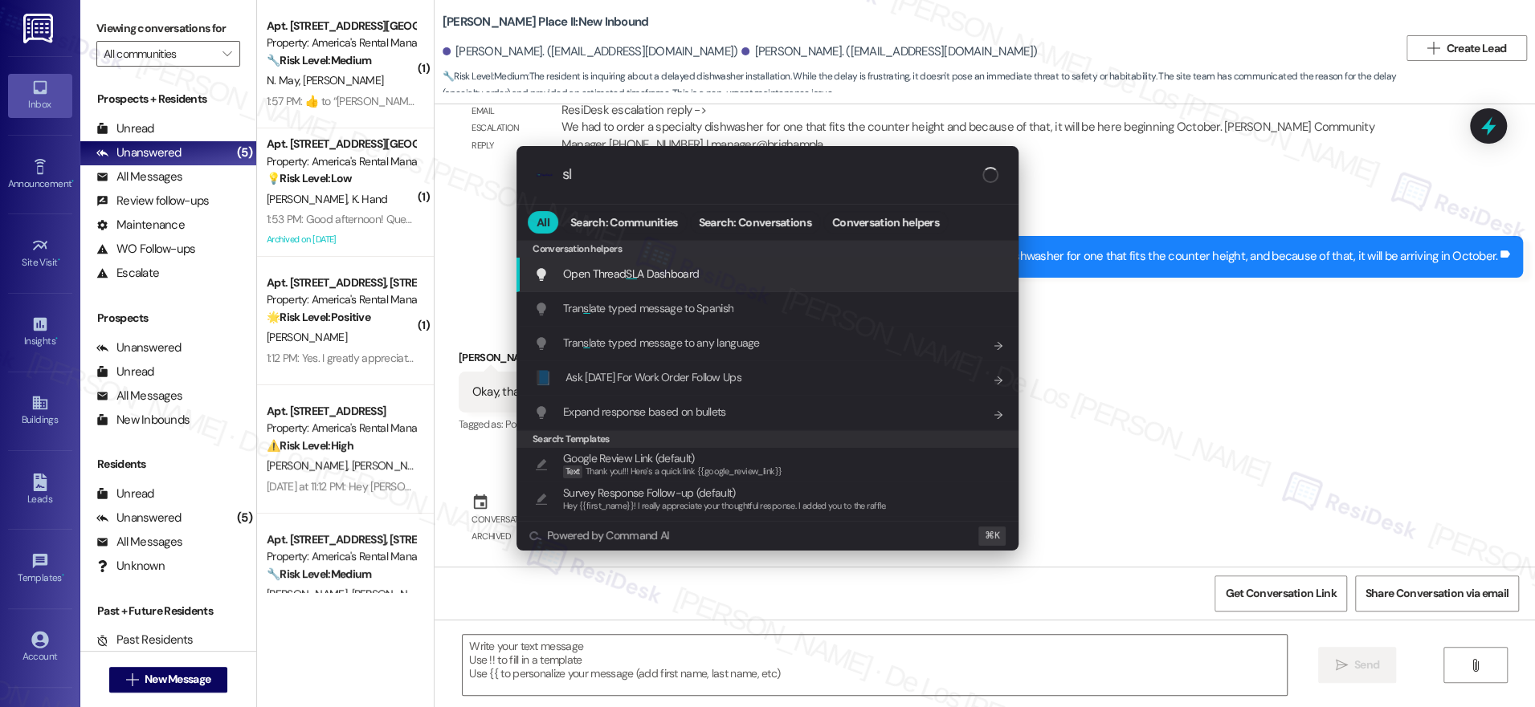
type input "sla"
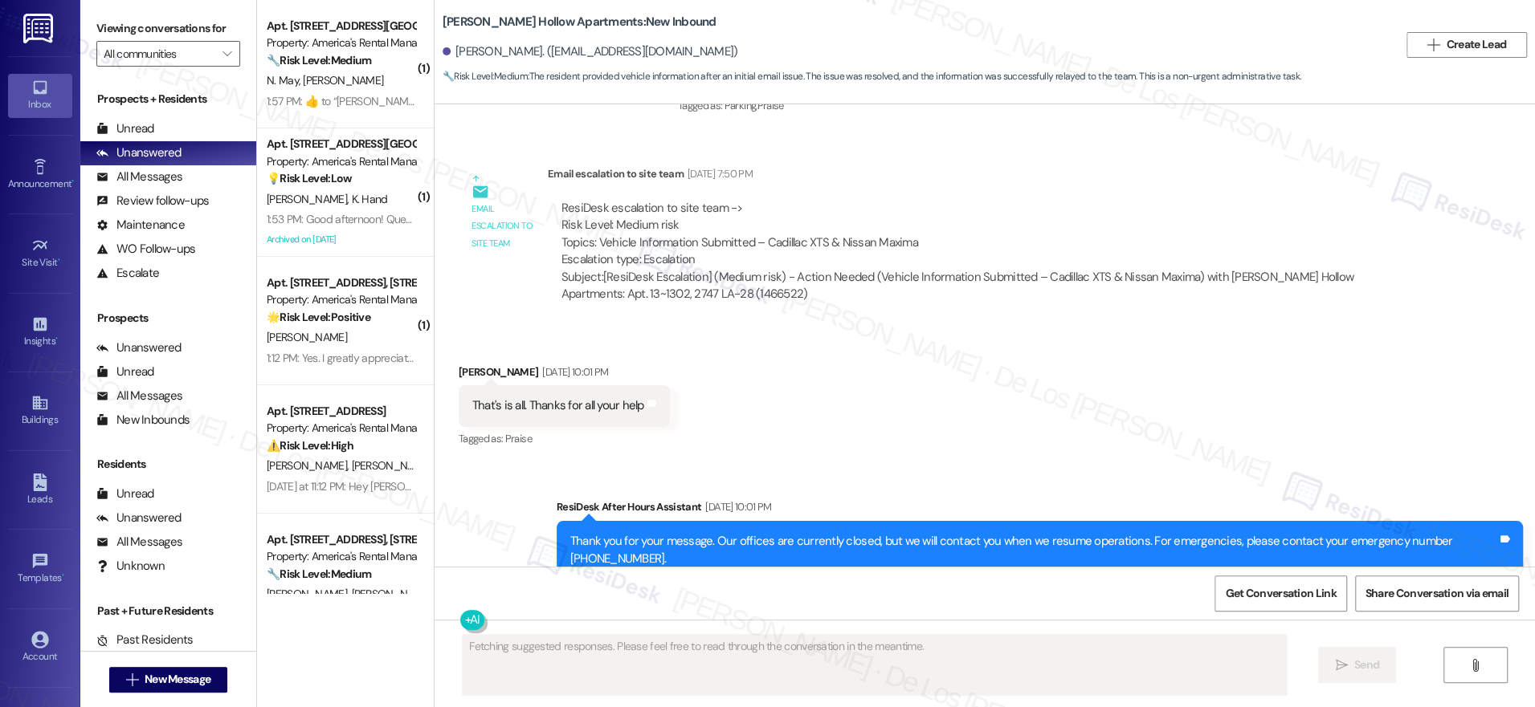
scroll to position [1384, 0]
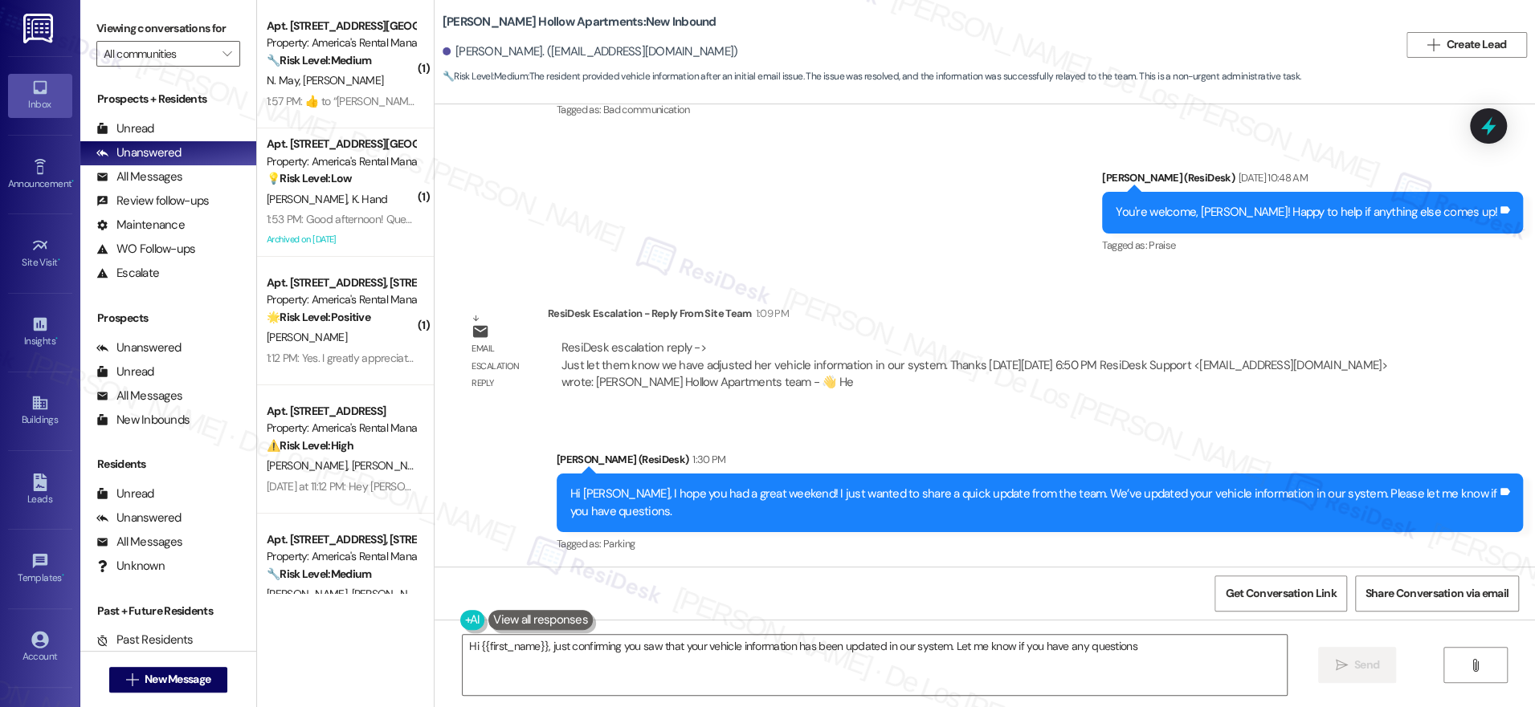
type textarea "Hi {{first_name}}, just confirming you saw that your vehicle information has be…"
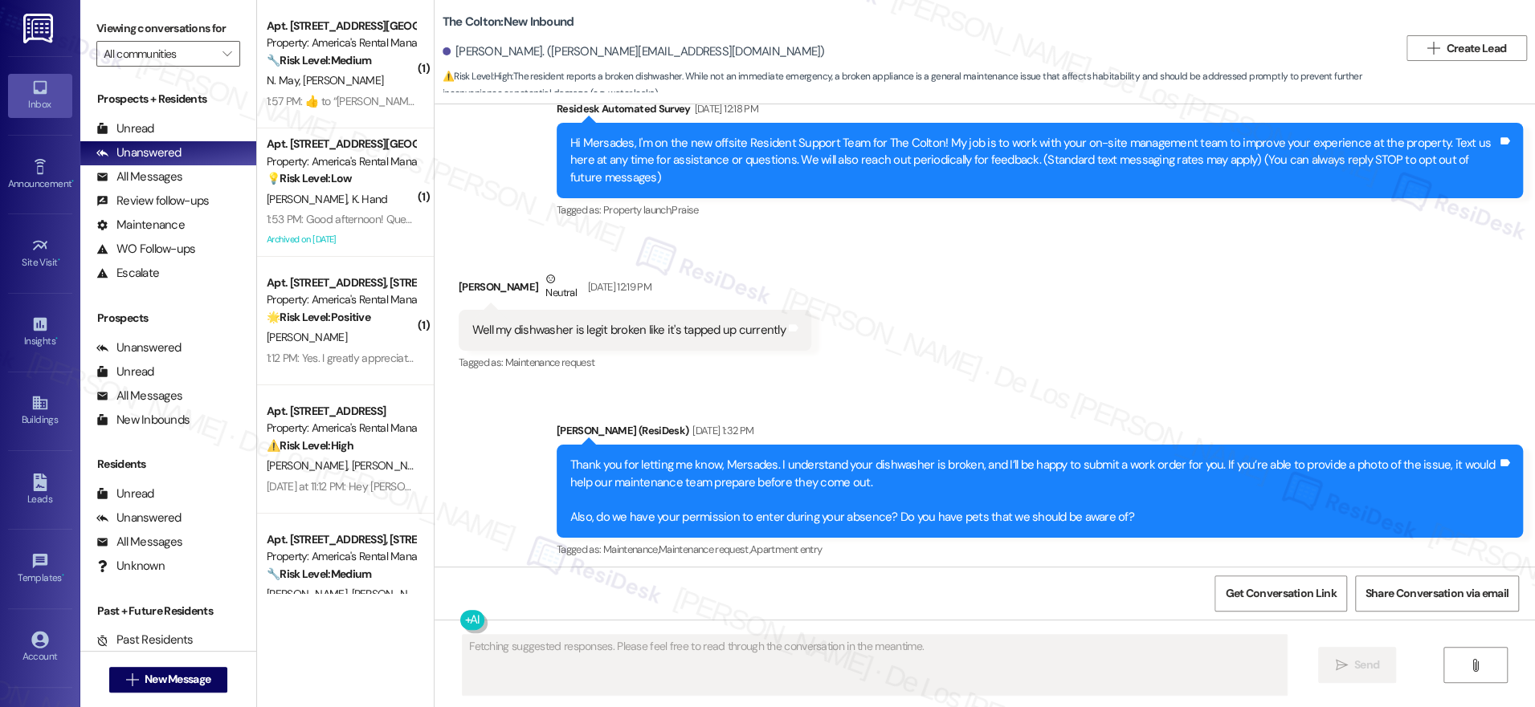
scroll to position [59, 0]
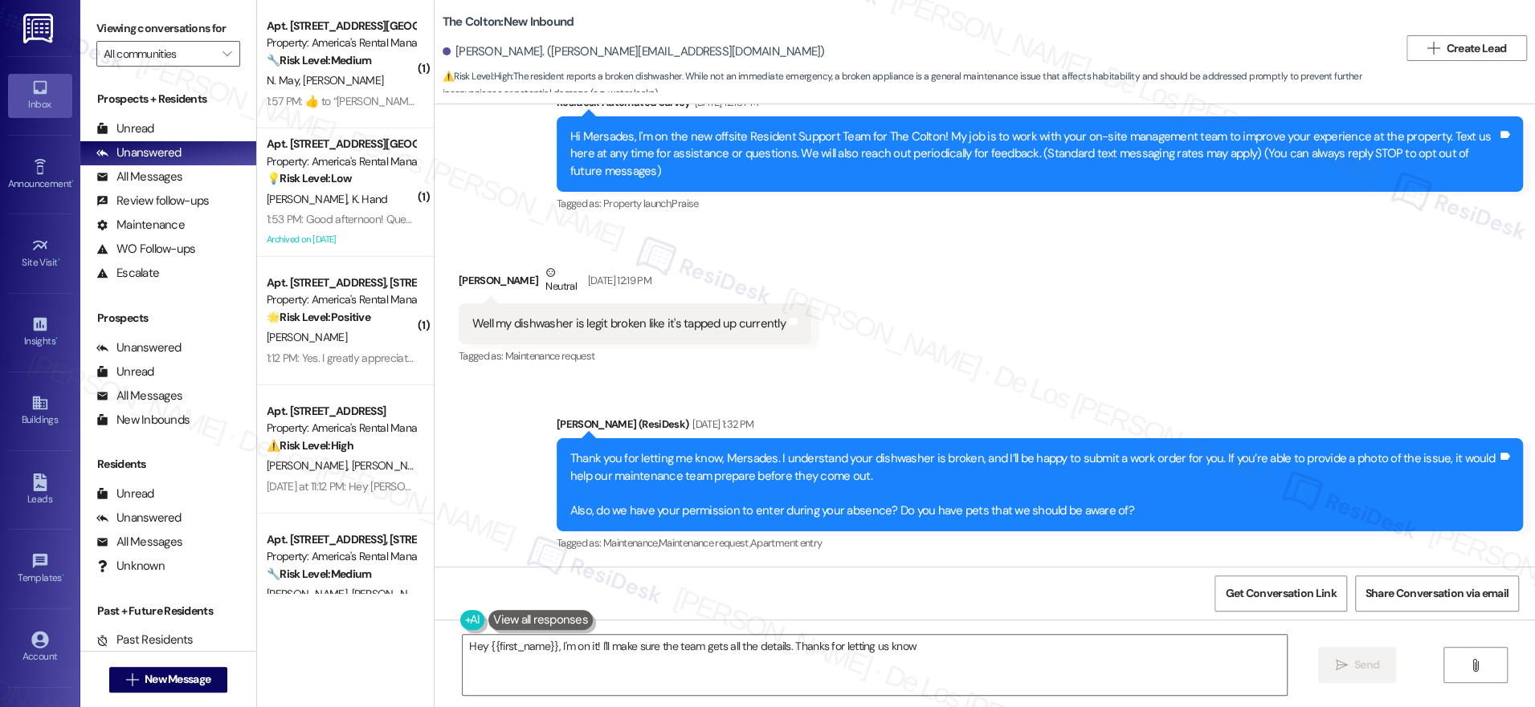
type textarea "Hey {{first_name}}, I'm on it! I'll make sure the team gets all the details. Th…"
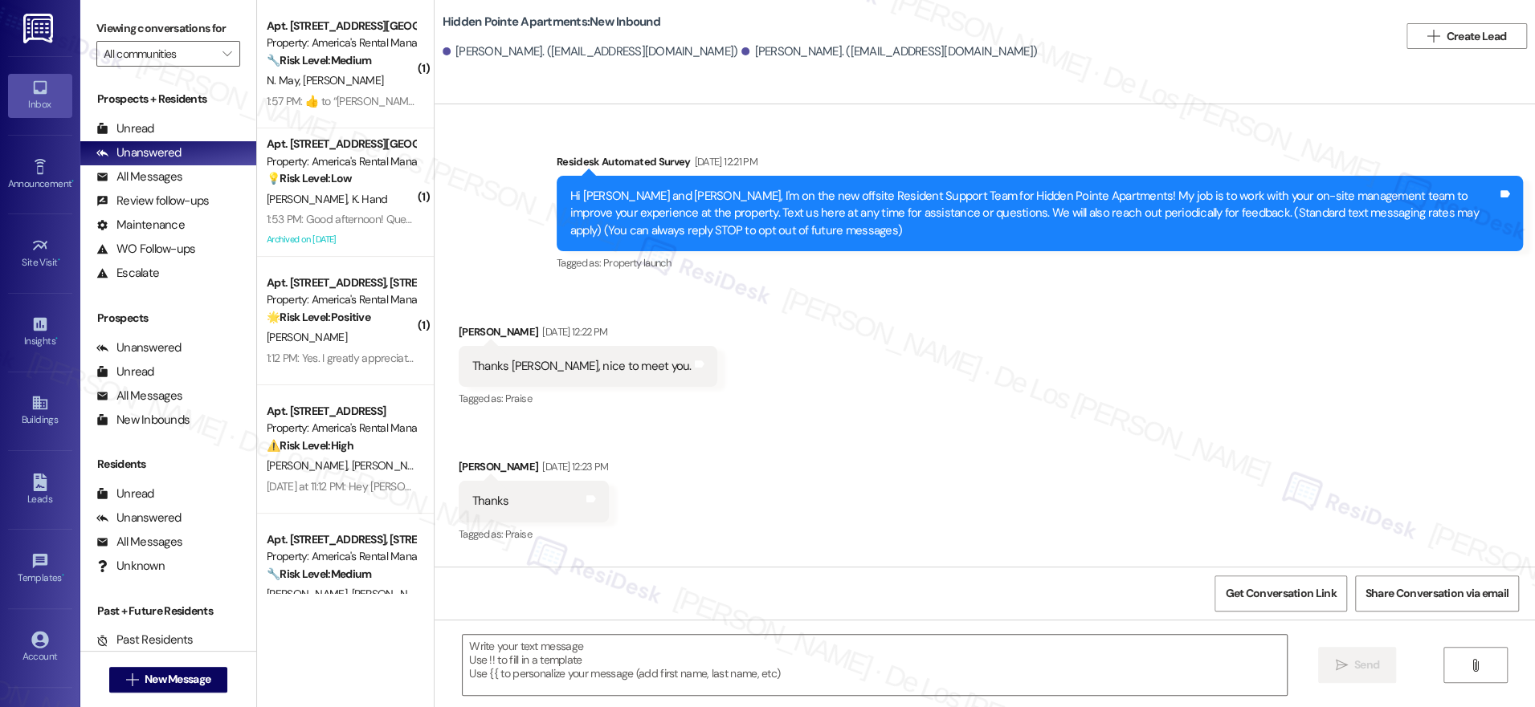
type textarea "Fetching suggested responses. Please feel free to read through the conversation…"
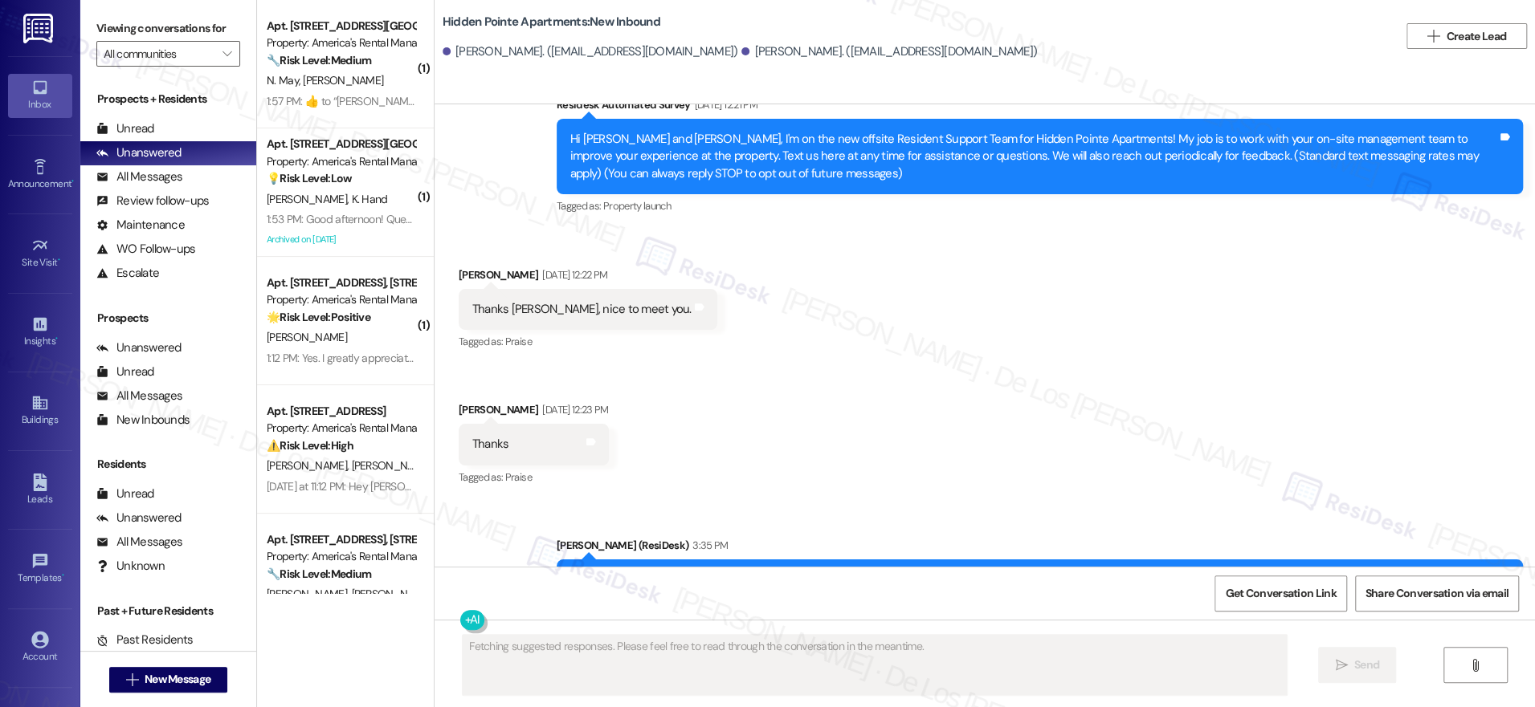
scroll to position [127, 0]
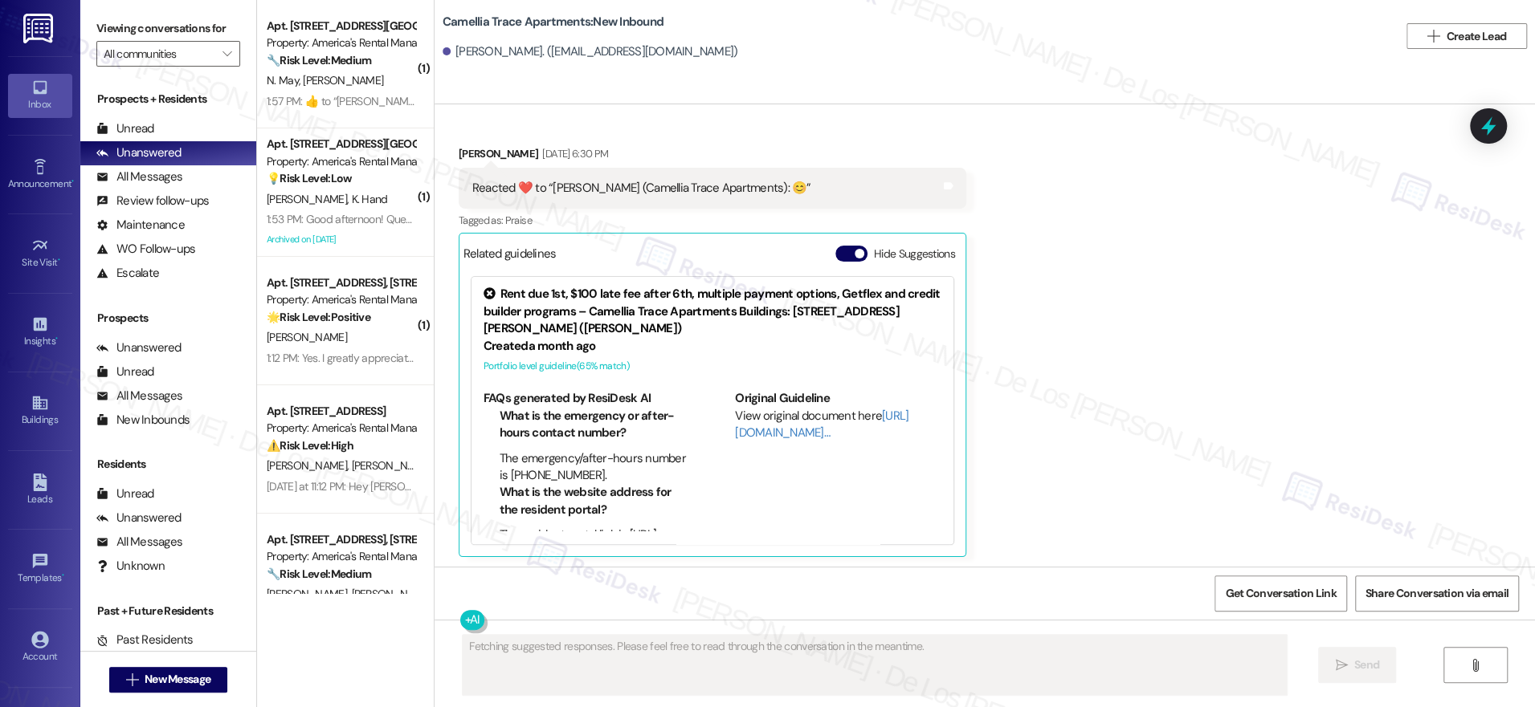
scroll to position [1346, 0]
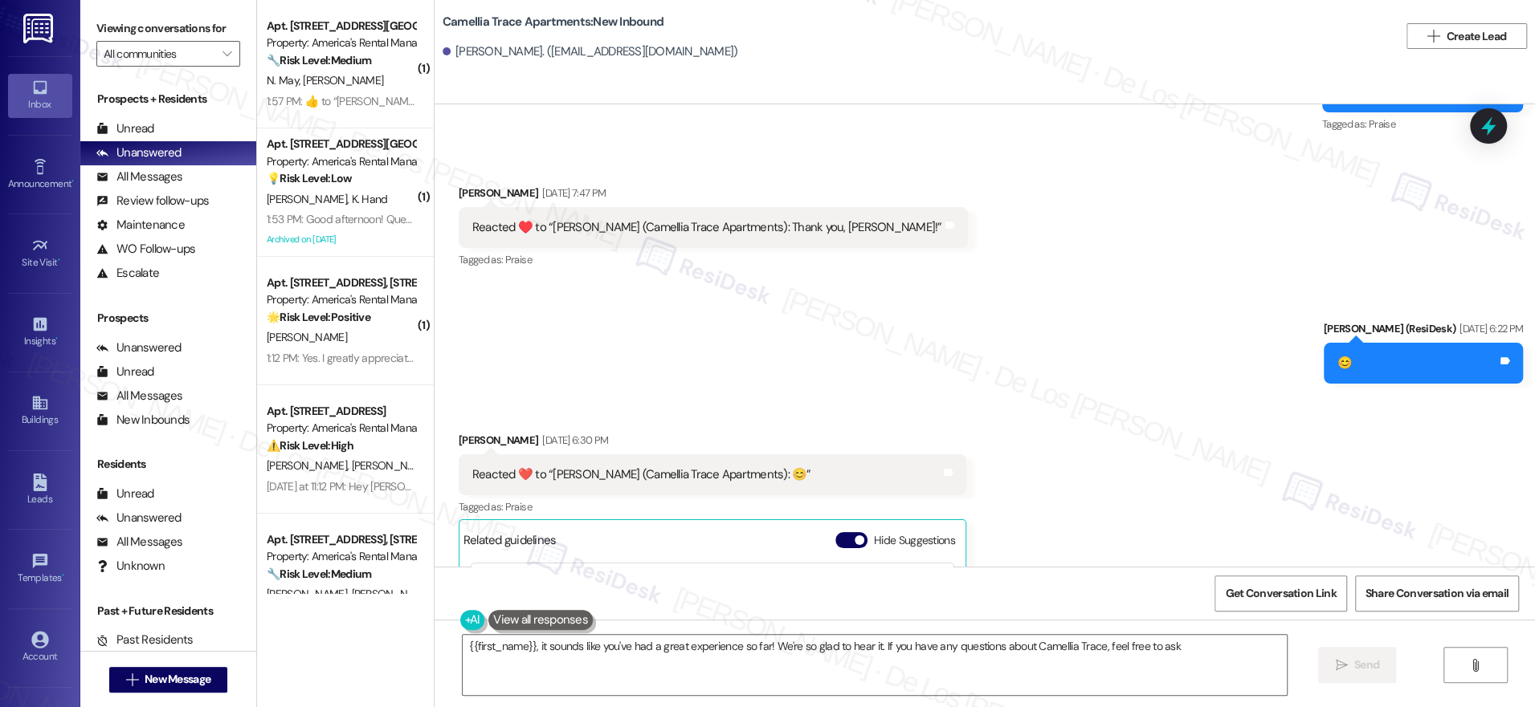
type textarea "{{first_name}}, it sounds like you've had a great experience so far! We're so g…"
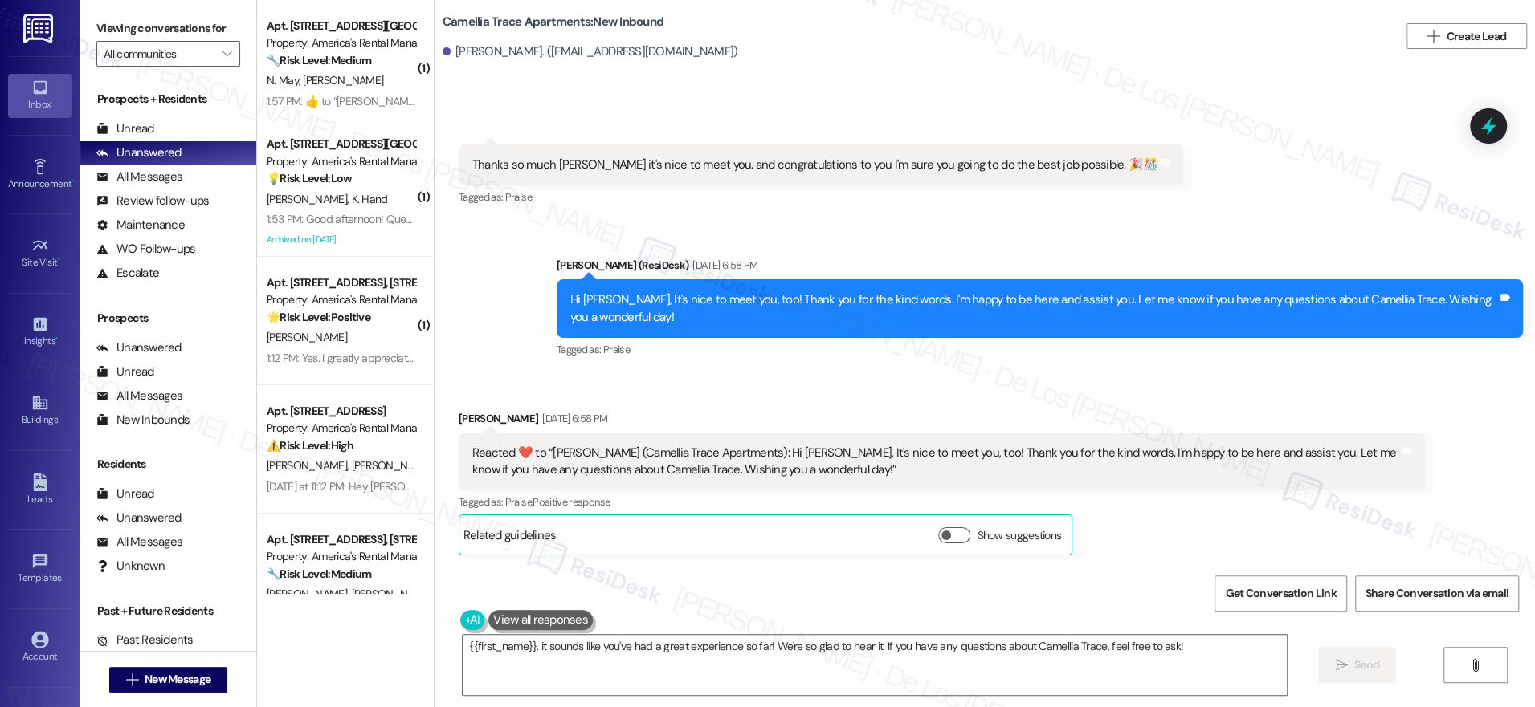
scroll to position [0, 0]
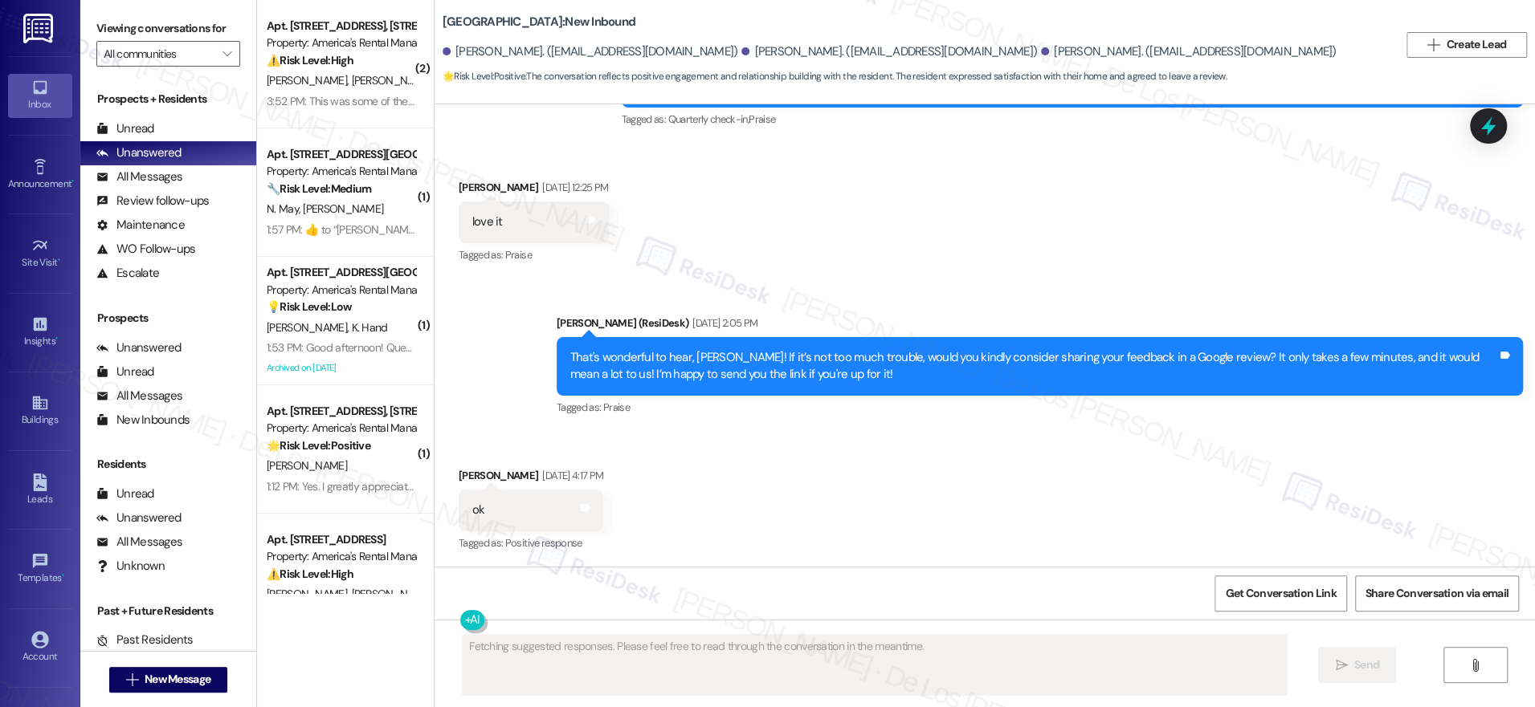
scroll to position [279, 0]
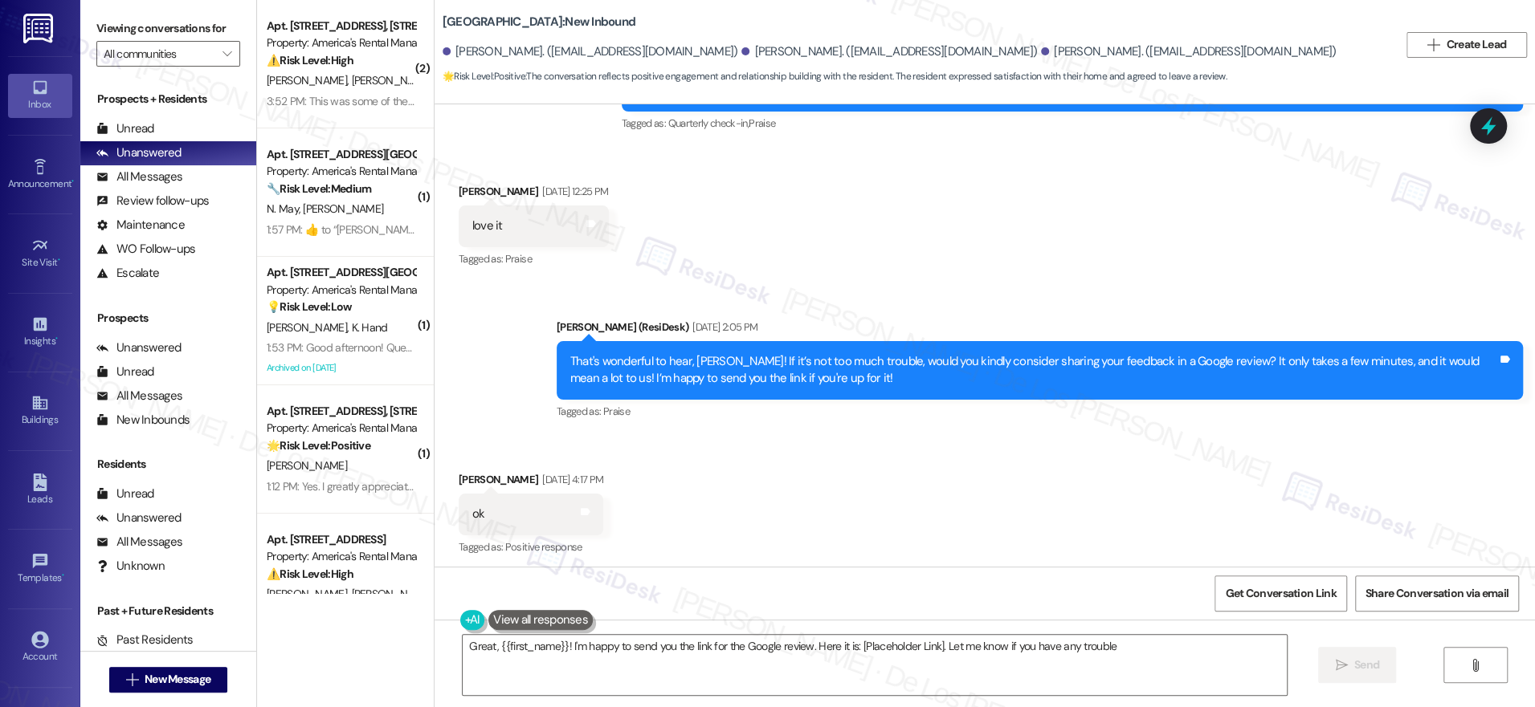
type textarea "Great, {{first_name}}! I'm happy to send you the link for the Google review. He…"
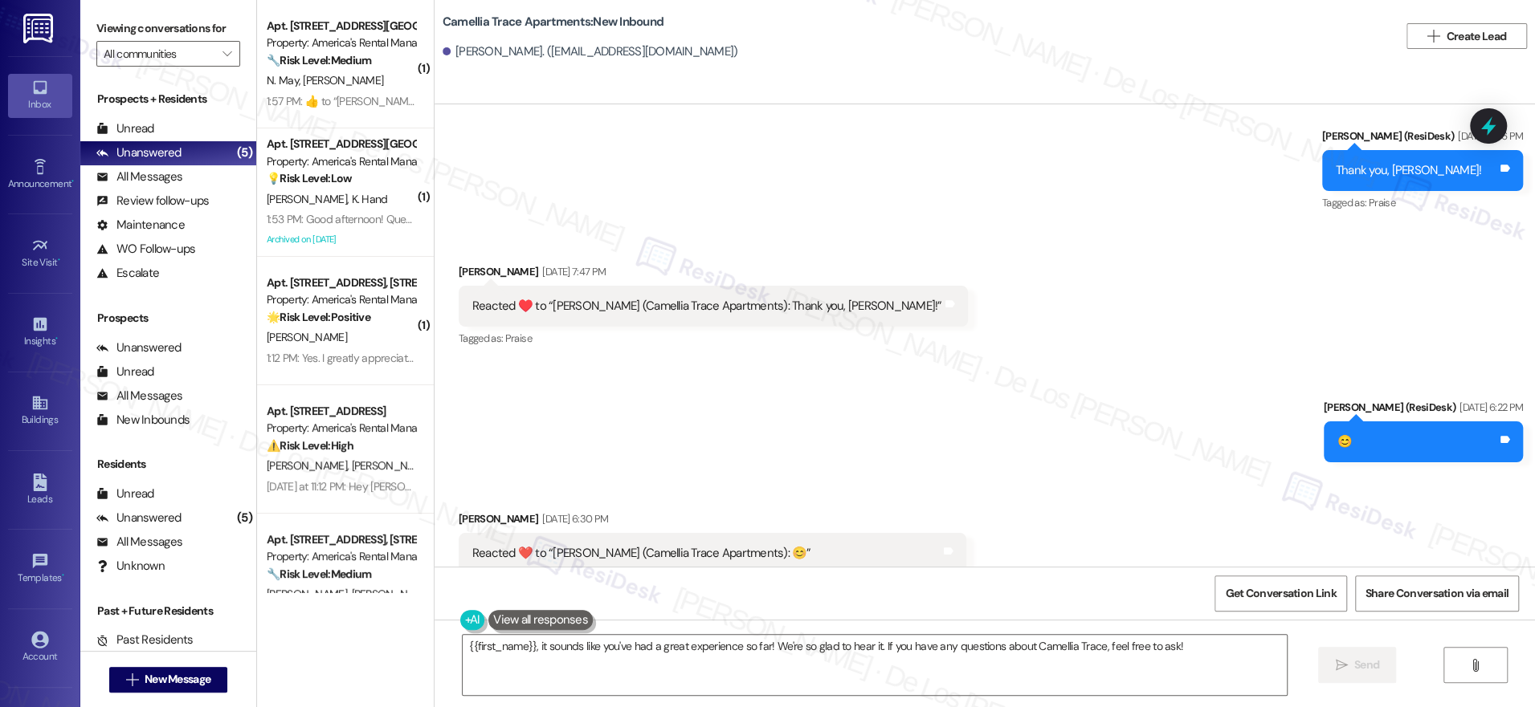
scroll to position [1346, 0]
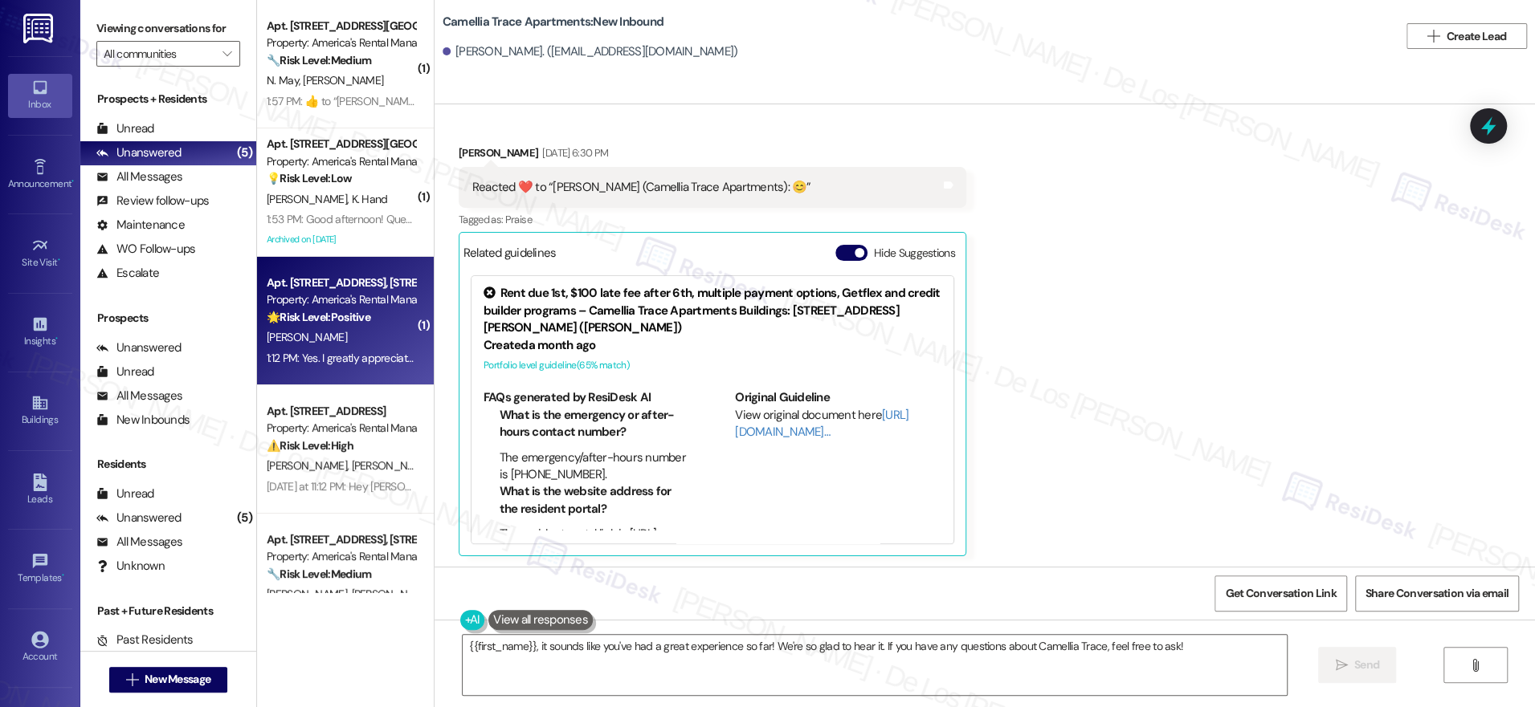
click at [332, 329] on div "[PERSON_NAME]" at bounding box center [341, 338] width 152 height 20
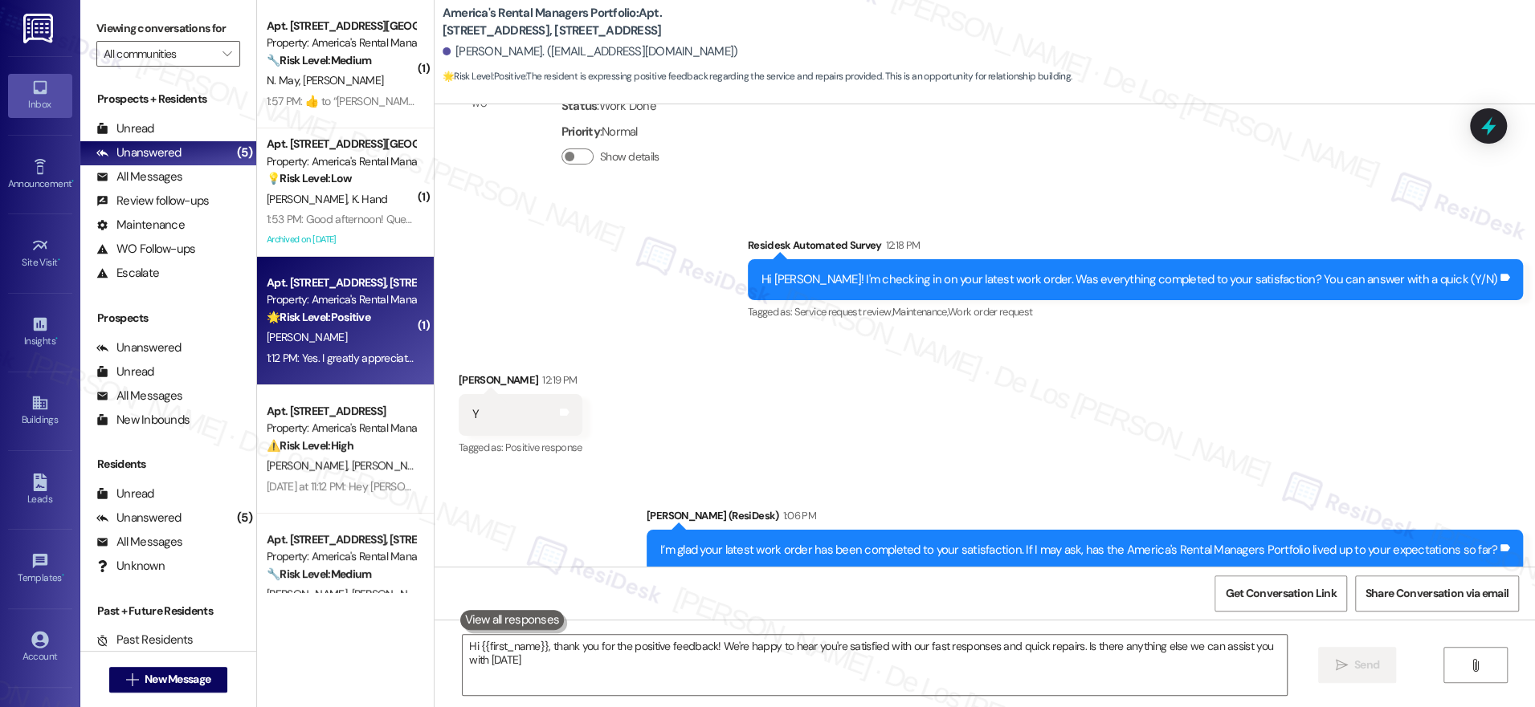
type textarea "Hi {{first_name}}, thank you for the positive feedback! We're happy to hear you…"
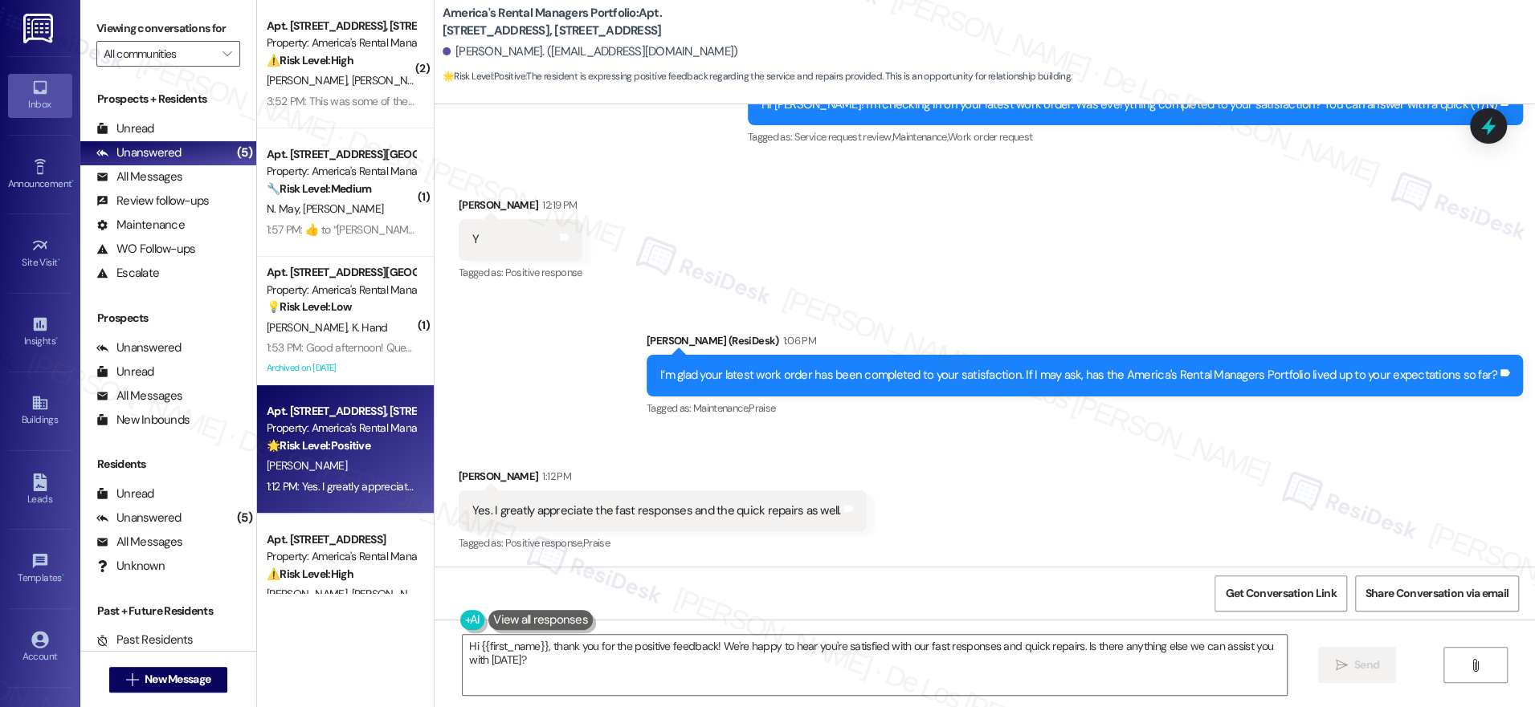
scroll to position [534, 0]
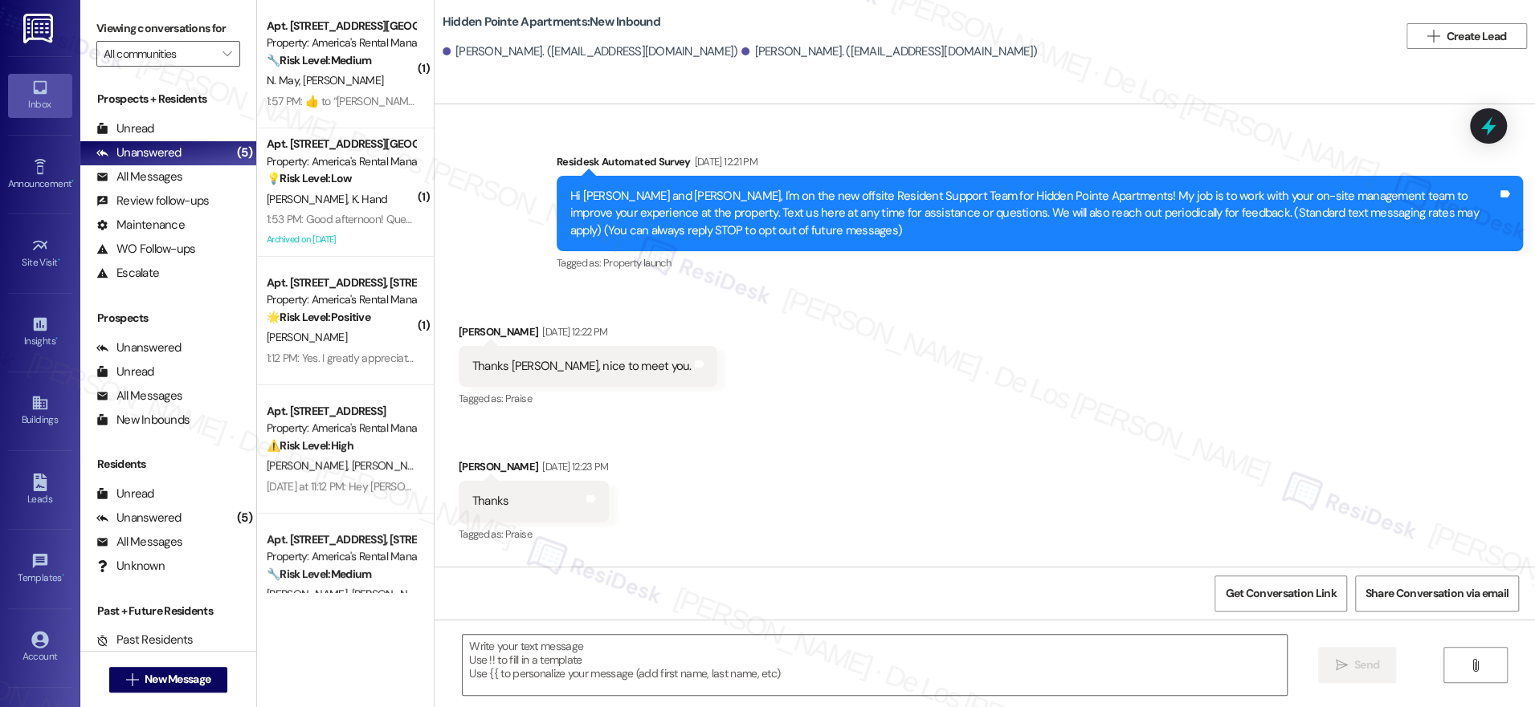
scroll to position [127, 0]
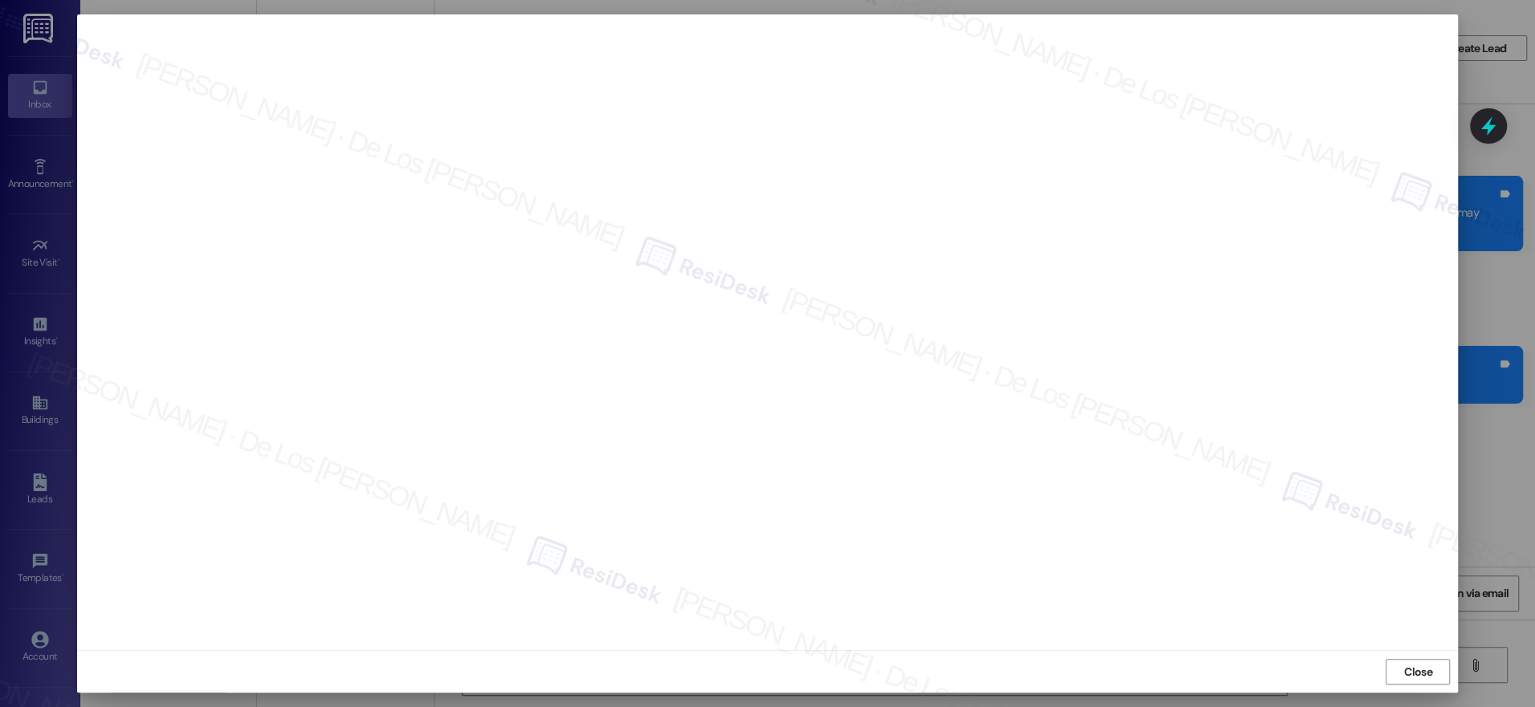
scroll to position [1109, 0]
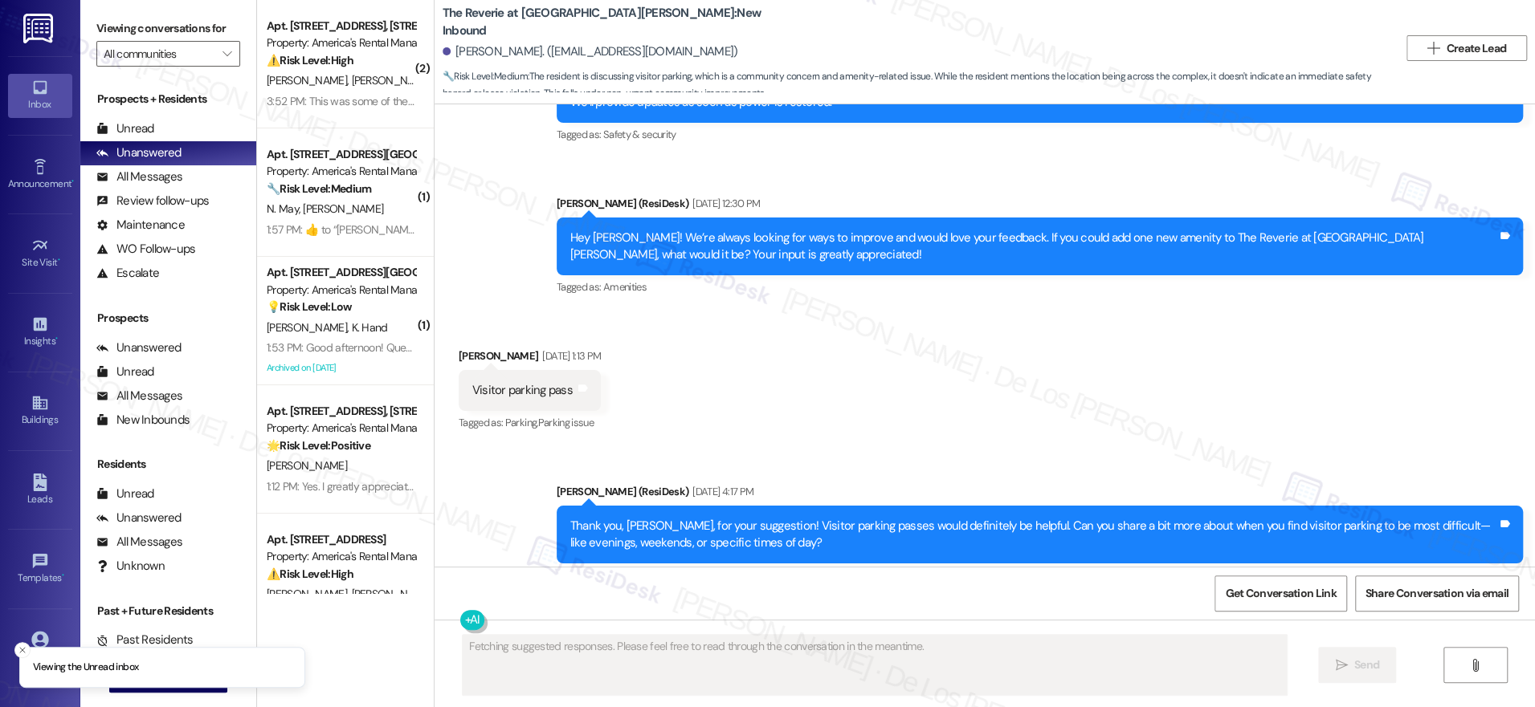
scroll to position [7563, 0]
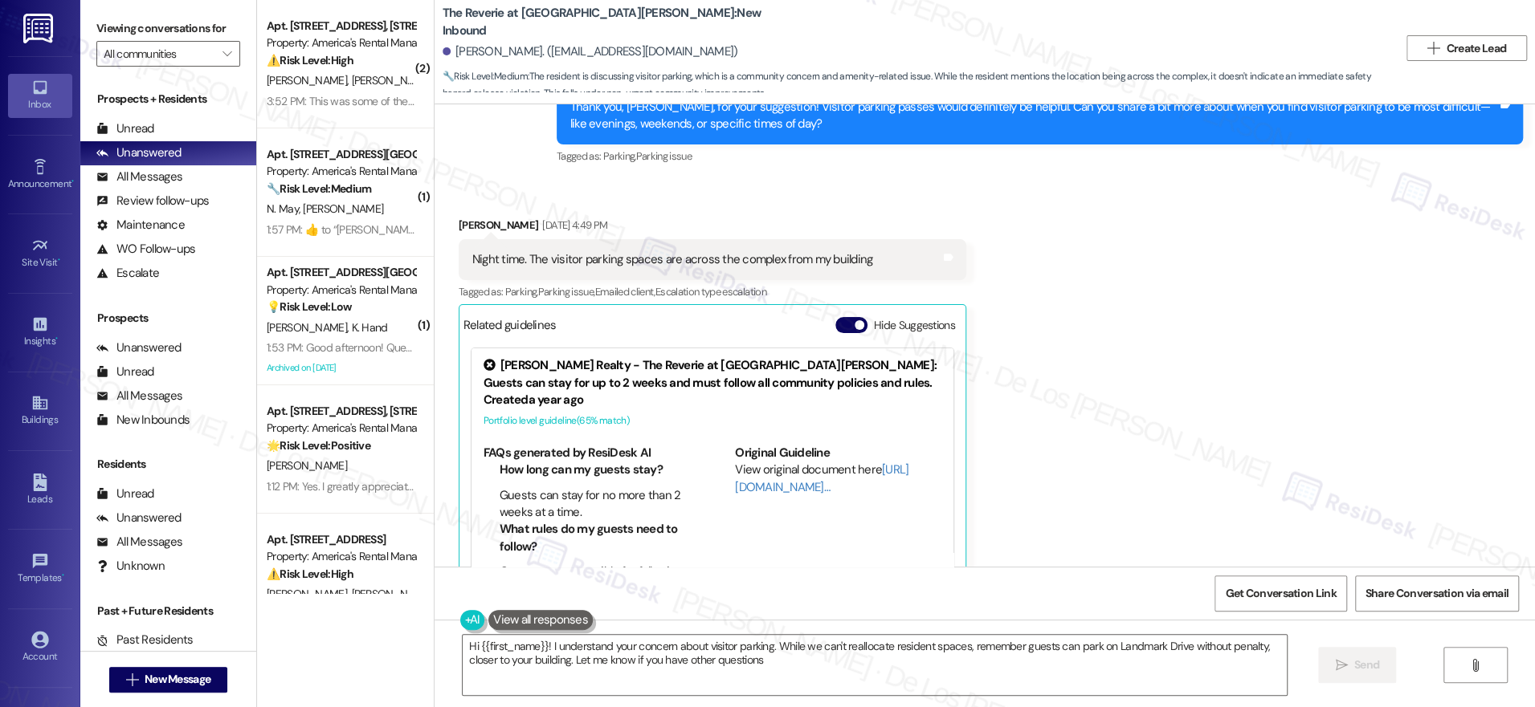
type textarea "Hi {{first_name}}! I understand your concern about visitor parking. While we ca…"
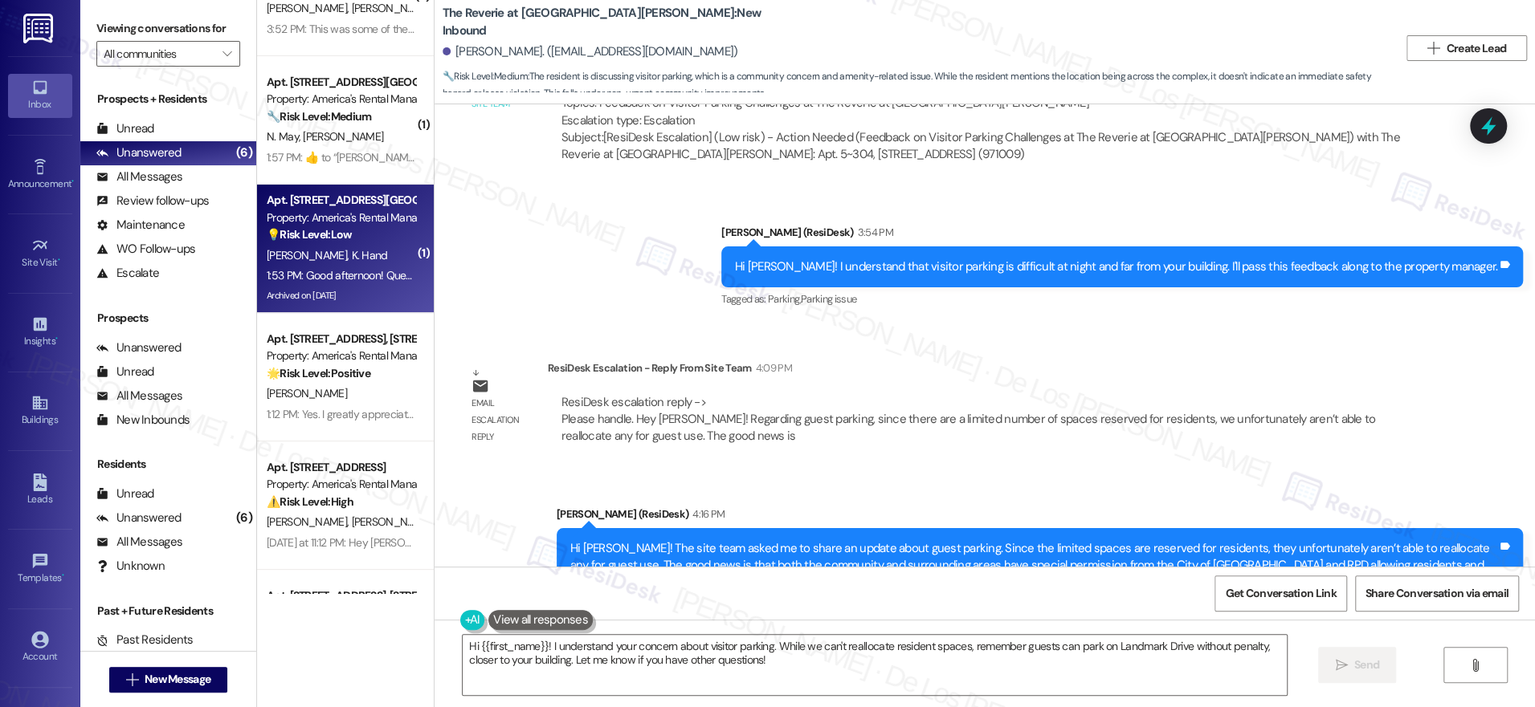
scroll to position [0, 0]
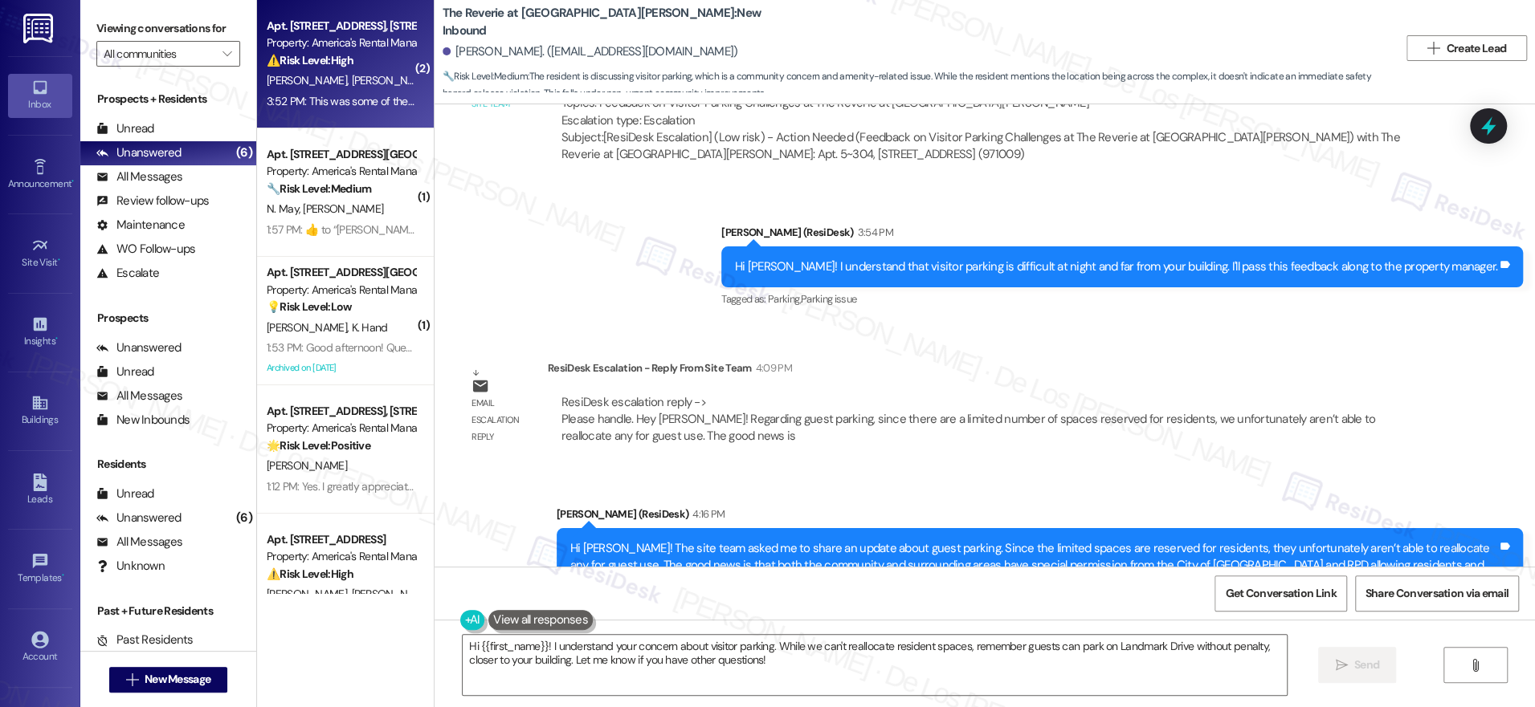
click at [357, 98] on div "3:52 PM: This was some of the things relayed to [PERSON_NAME] prior to signing,…" at bounding box center [788, 101] width 1042 height 14
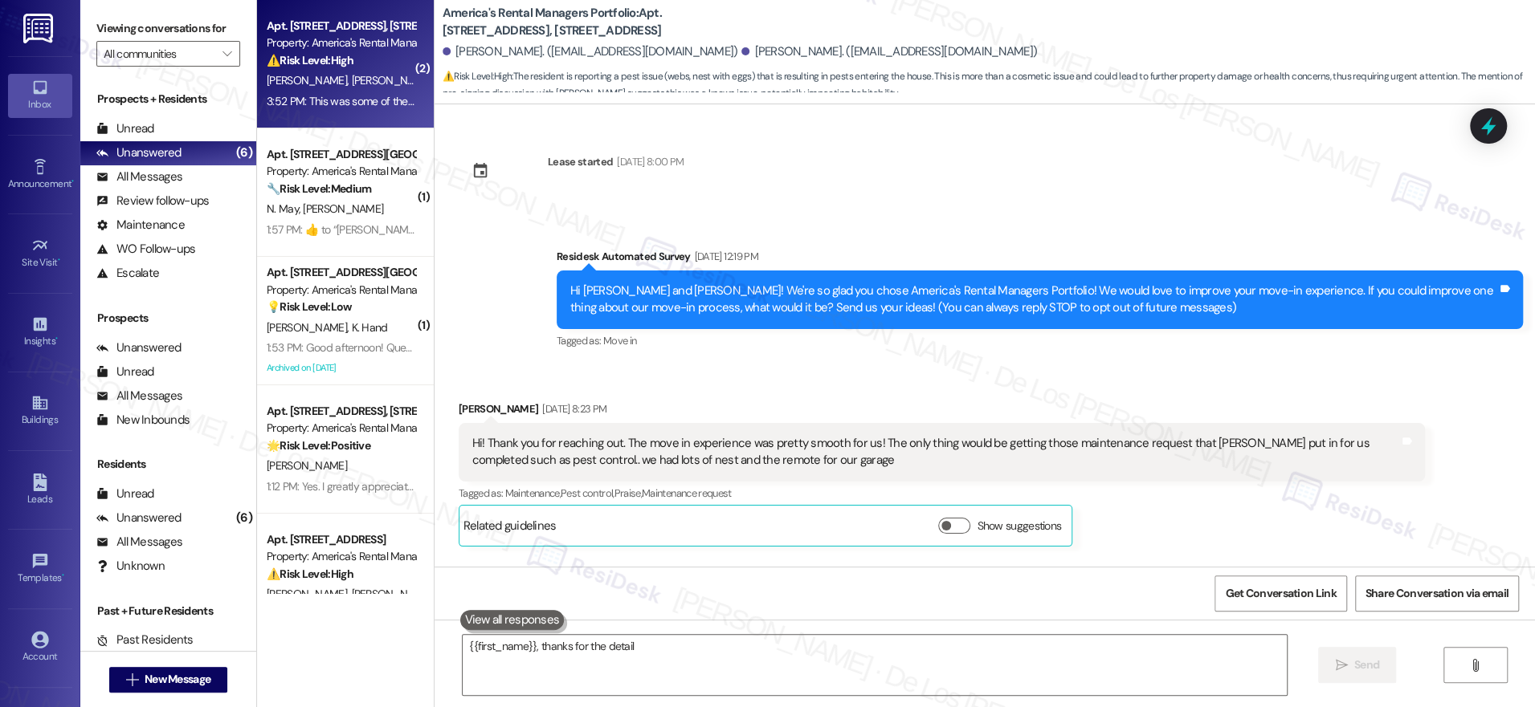
scroll to position [7436, 0]
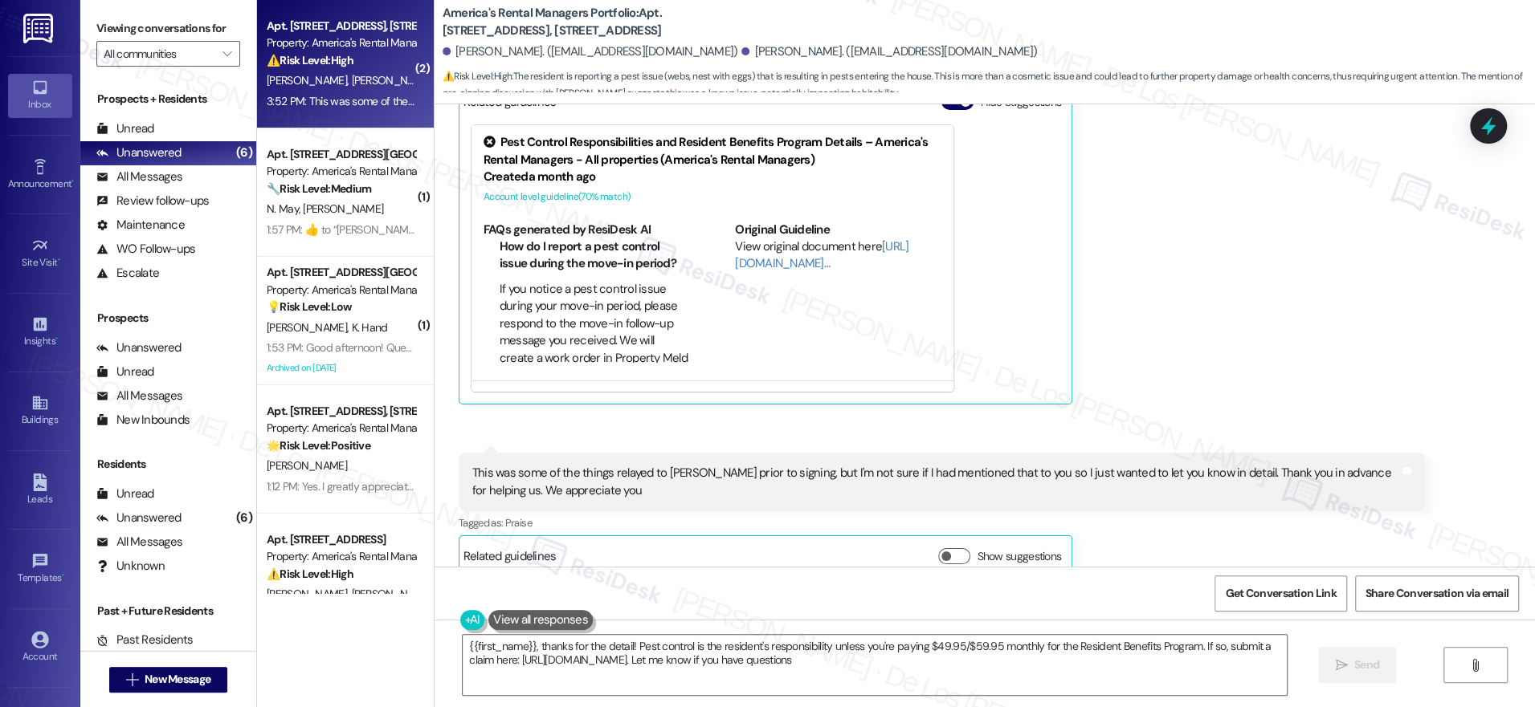
type textarea "{{first_name}}, thanks for the detail! Pest control is the resident's responsib…"
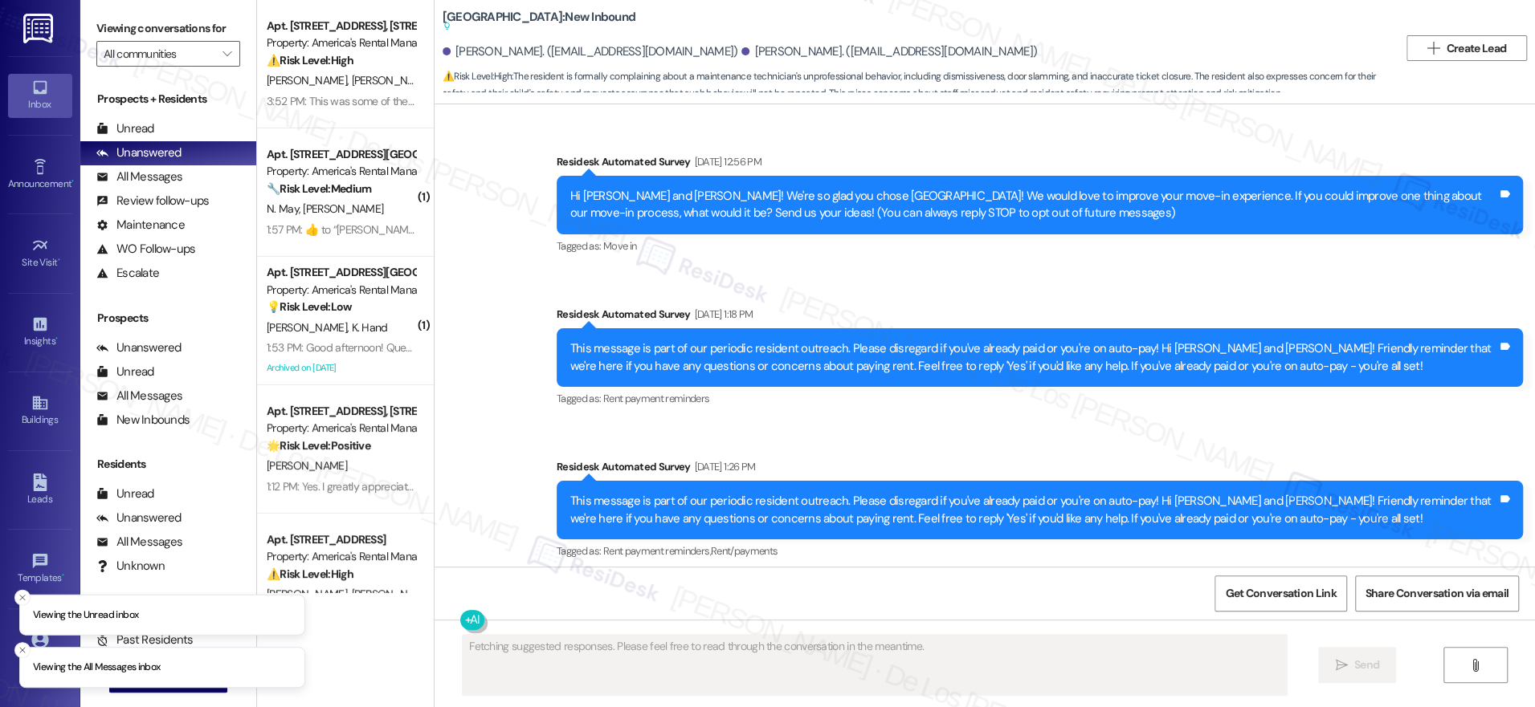
scroll to position [3288, 0]
